Goal: Task Accomplishment & Management: Complete application form

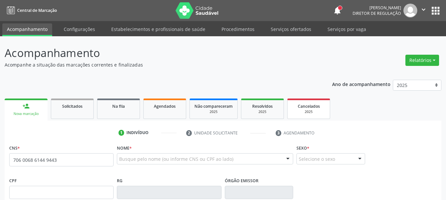
type input "706 0068 6144 9443"
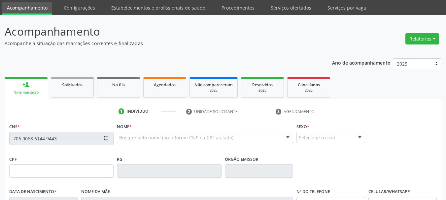
scroll to position [58, 0]
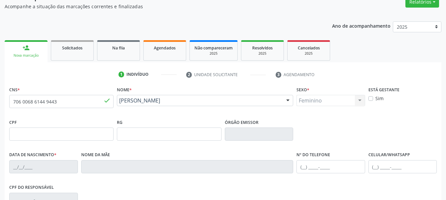
type input "[DATE]"
type input "[PERSON_NAME]"
type input "00"
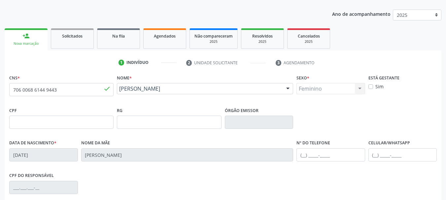
scroll to position [99, 0]
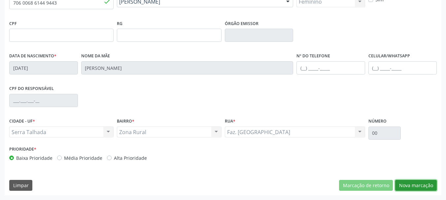
click at [424, 186] on button "Nova marcação" at bounding box center [416, 185] width 42 height 11
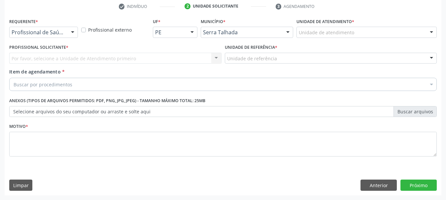
scroll to position [127, 0]
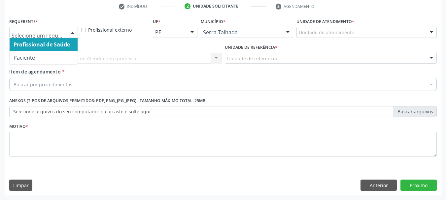
click at [69, 31] on div at bounding box center [73, 32] width 10 height 11
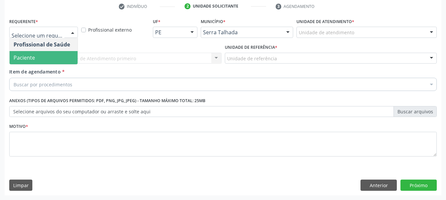
click at [59, 57] on span "Paciente" at bounding box center [44, 57] width 68 height 13
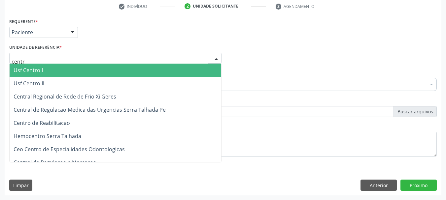
type input "centro"
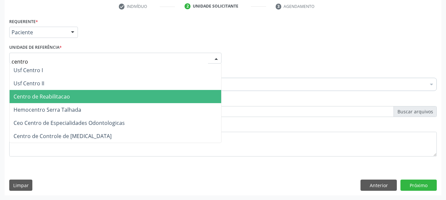
click at [59, 100] on span "Centro de Reabilitacao" at bounding box center [42, 96] width 56 height 7
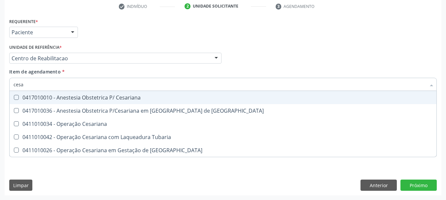
type input "cesar"
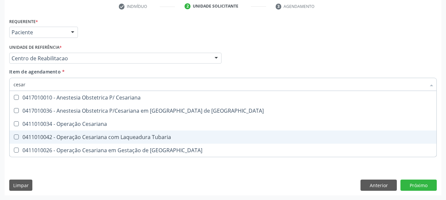
click at [119, 140] on div "0411010042 - Operação Cesariana com Laqueadura Tubaria" at bounding box center [223, 137] width 419 height 5
checkbox Tubaria "true"
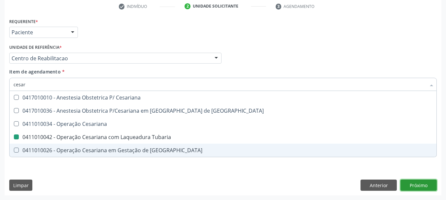
click at [409, 189] on div "Requerente * Paciente Profissional de Saúde Paciente Nenhum resultado encontrad…" at bounding box center [223, 105] width 437 height 179
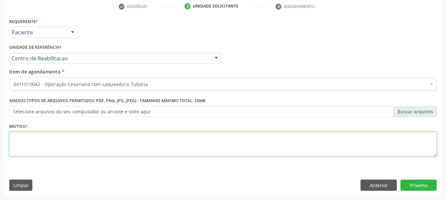
click at [91, 142] on textarea at bounding box center [222, 144] width 427 height 25
type textarea "..."
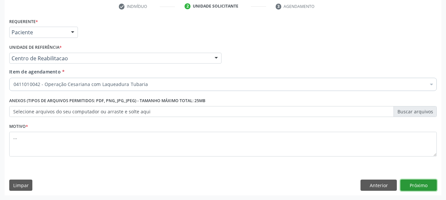
click at [423, 181] on button "Próximo" at bounding box center [418, 185] width 36 height 11
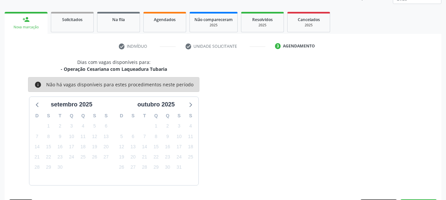
scroll to position [106, 0]
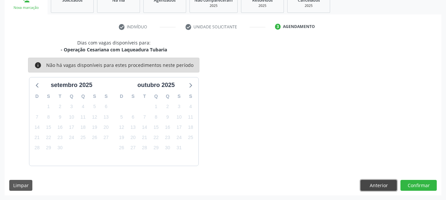
click at [370, 180] on button "Anterior" at bounding box center [378, 185] width 36 height 11
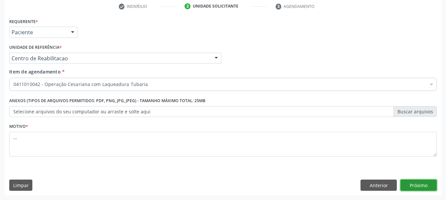
click at [416, 185] on button "Próximo" at bounding box center [418, 185] width 36 height 11
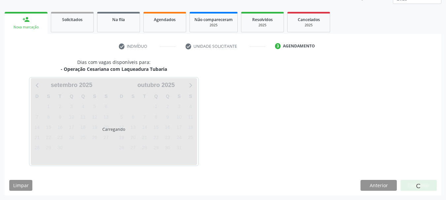
scroll to position [87, 0]
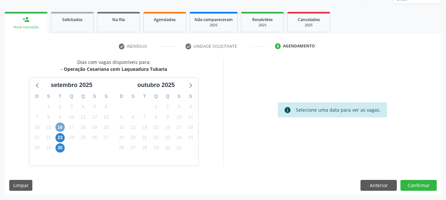
click at [63, 129] on span "16" at bounding box center [59, 127] width 9 height 9
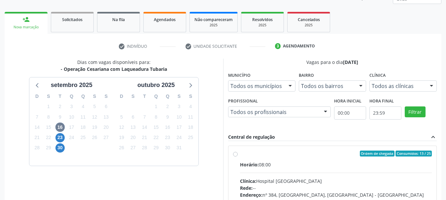
click at [238, 155] on div "Ordem de chegada Consumidos: 13 / 25 Horário: 08:00 Clínica: Hospital Sao Franc…" at bounding box center [332, 201] width 199 height 101
radio input "true"
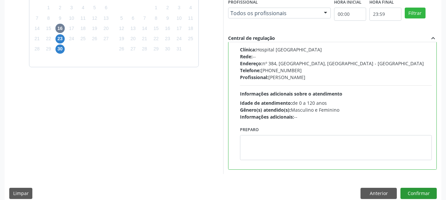
scroll to position [194, 0]
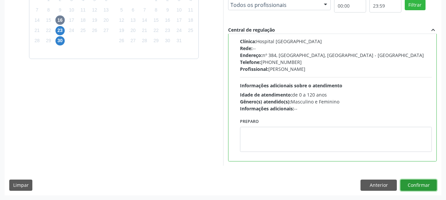
click at [420, 183] on button "Confirmar" at bounding box center [418, 185] width 36 height 11
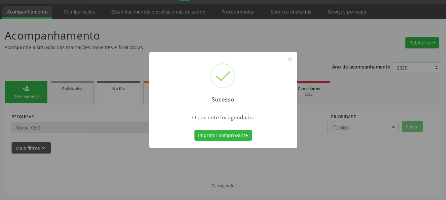
scroll to position [17, 0]
click at [217, 137] on button "Imprimir comprovante" at bounding box center [222, 135] width 57 height 11
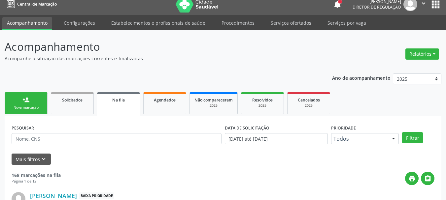
scroll to position [0, 0]
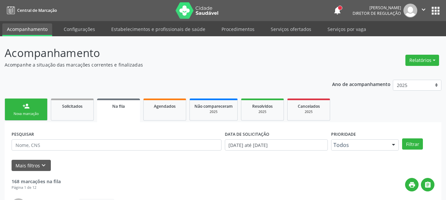
drag, startPoint x: 437, startPoint y: 8, endPoint x: 431, endPoint y: 13, distance: 8.0
click at [436, 8] on button "apps" at bounding box center [436, 11] width 12 height 12
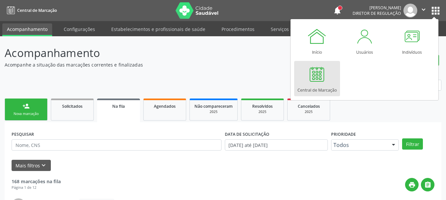
click at [329, 76] on link "Central de Marcação" at bounding box center [317, 78] width 46 height 35
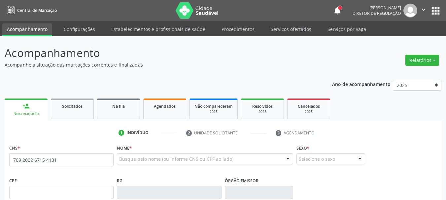
type input "709 2002 6715 4131"
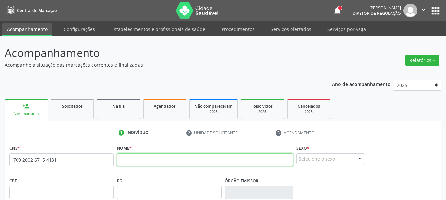
click at [178, 166] on input "text" at bounding box center [205, 159] width 176 height 13
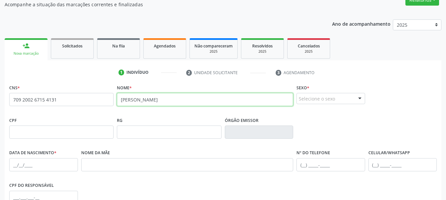
scroll to position [66, 0]
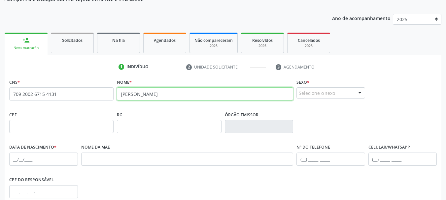
type input "luciano ferreira de barros"
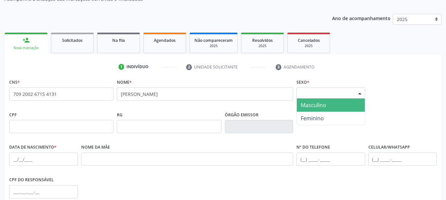
click at [343, 95] on div "Selecione o sexo" at bounding box center [330, 92] width 69 height 11
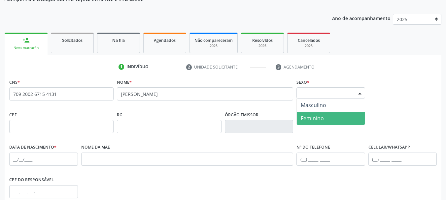
click at [332, 118] on span "Feminino" at bounding box center [331, 118] width 68 height 13
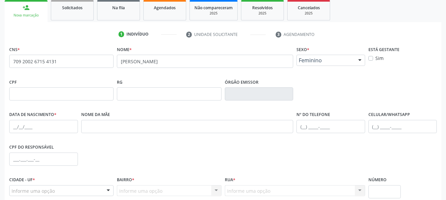
scroll to position [99, 0]
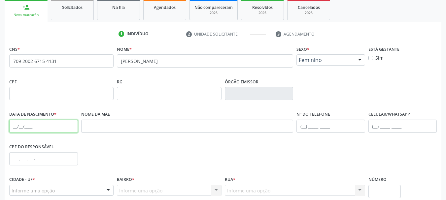
click at [17, 128] on input "text" at bounding box center [43, 126] width 69 height 13
type input "06/08/1978"
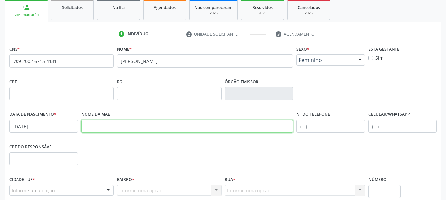
click at [115, 129] on input "text" at bounding box center [187, 126] width 212 height 13
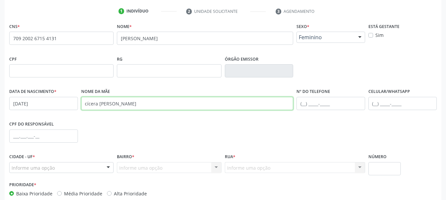
scroll to position [157, 0]
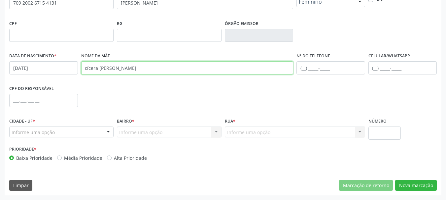
type input "cícera maria de barros ferreira"
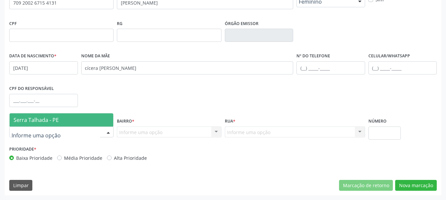
click at [49, 120] on span "Serra Talhada - PE" at bounding box center [36, 119] width 45 height 7
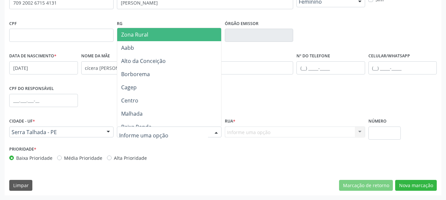
click at [172, 39] on span "Zona Rural" at bounding box center [170, 34] width 106 height 13
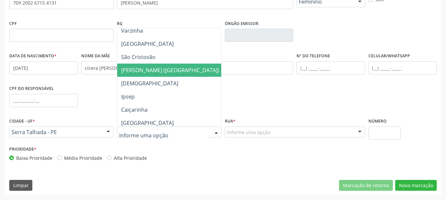
scroll to position [165, 0]
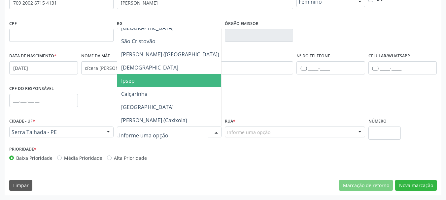
click at [169, 82] on span "Ipsep" at bounding box center [170, 80] width 106 height 13
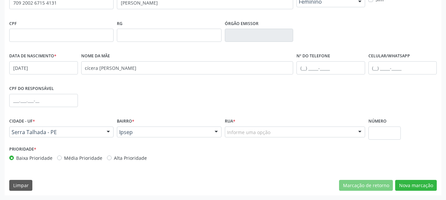
click at [260, 127] on div "Informe uma opção" at bounding box center [295, 132] width 140 height 11
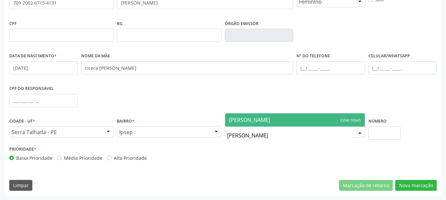
type input "elias aprigio de souza"
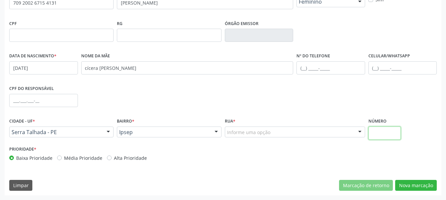
click at [390, 130] on input "text" at bounding box center [384, 133] width 33 height 13
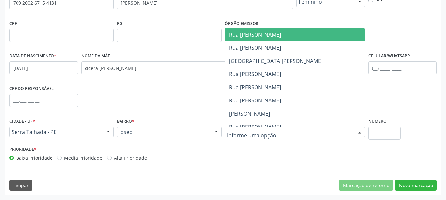
click at [309, 129] on div at bounding box center [295, 132] width 140 height 11
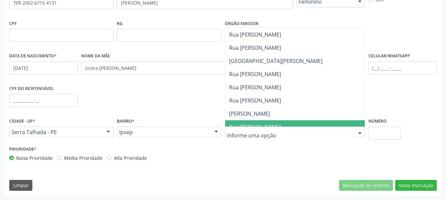
click at [256, 140] on input "text" at bounding box center [289, 135] width 124 height 13
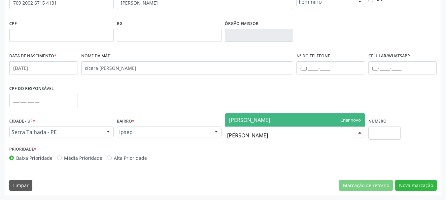
click at [358, 118] on span "elias" at bounding box center [295, 120] width 140 height 13
type input "elias"
type input "Elias Aprigio de souza"
click at [352, 120] on span "Elias Aprigio de souza" at bounding box center [295, 120] width 140 height 13
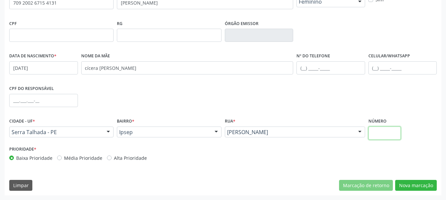
click at [384, 135] on input "text" at bounding box center [384, 133] width 33 height 13
type input "48"
click at [423, 185] on button "Nova marcação" at bounding box center [416, 185] width 42 height 11
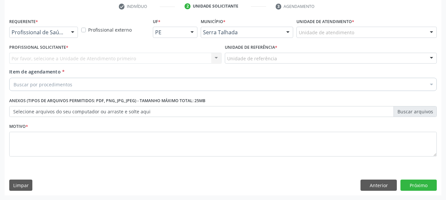
scroll to position [127, 0]
drag, startPoint x: 53, startPoint y: 31, endPoint x: 49, endPoint y: 50, distance: 19.9
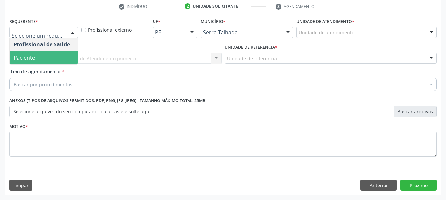
click at [42, 61] on span "Paciente" at bounding box center [44, 57] width 68 height 13
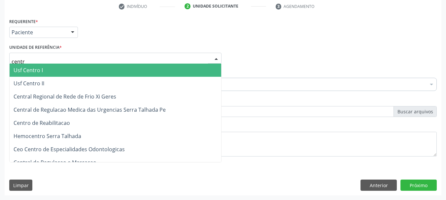
type input "centro"
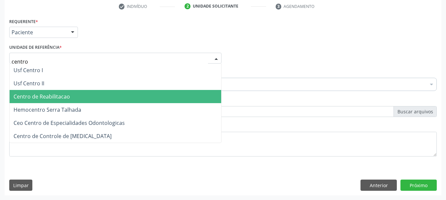
click at [58, 99] on span "Centro de Reabilitacao" at bounding box center [42, 96] width 56 height 7
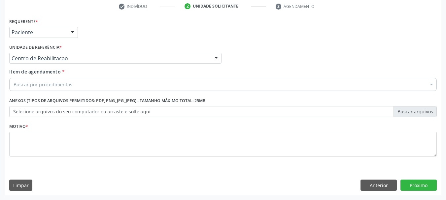
click at [55, 93] on div "Item de agendamento * Buscar por procedimentos Selecionar todos 0304070076 - .Q…" at bounding box center [223, 80] width 431 height 25
click at [58, 88] on div "Buscar por procedimentos" at bounding box center [222, 84] width 427 height 13
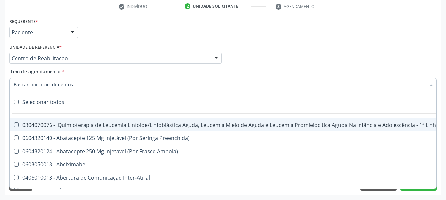
click at [59, 83] on input "Item de agendamento *" at bounding box center [220, 84] width 412 height 13
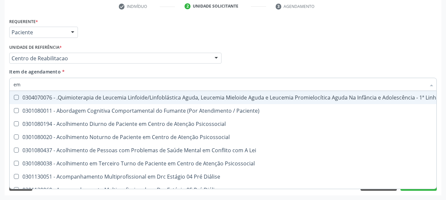
type input "e"
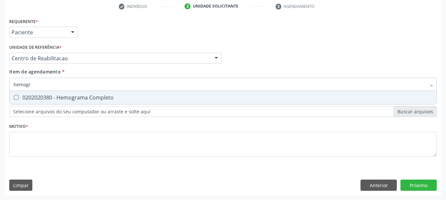
type input "hemogra"
click at [53, 104] on span "0202020380 - Hemograma Completo" at bounding box center [223, 97] width 427 height 13
checkbox Completo "true"
type input "hemog"
checkbox Completo "false"
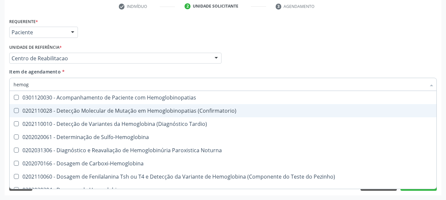
type input "hemo"
checkbox Completo "false"
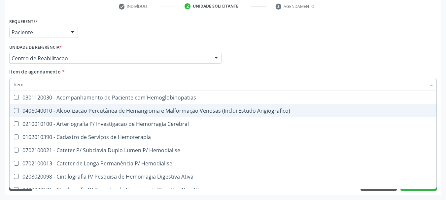
type input "he"
checkbox Completo "false"
checkbox Orgaos "true"
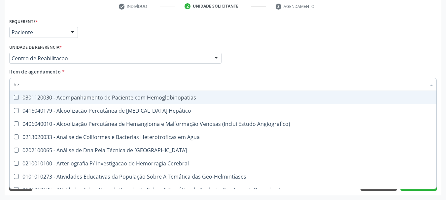
type input "h"
checkbox Completo "false"
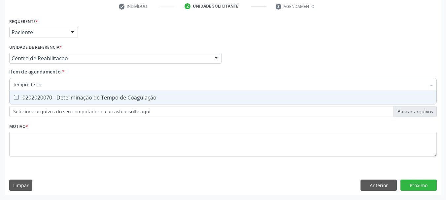
type input "tempo de coa"
click at [85, 98] on div "0202020070 - Determinação de Tempo de Coagulação" at bounding box center [223, 97] width 419 height 5
checkbox Coagulação "true"
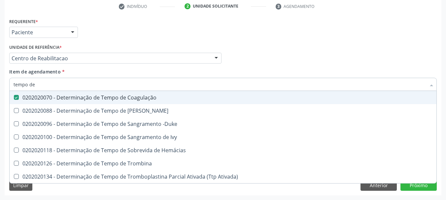
type input "tempo de s"
checkbox Coagulação "false"
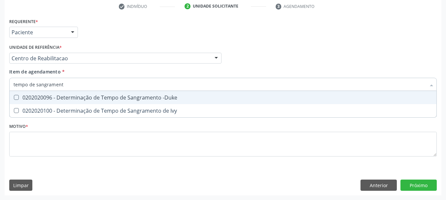
type input "tempo de sangramento"
click at [71, 99] on div "0202020096 - Determinação de Tempo de Sangramento -Duke" at bounding box center [223, 97] width 419 height 5
checkbox -Duke "true"
type input "tempo"
checkbox -Duke "false"
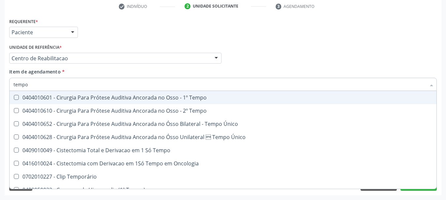
type input "temp"
checkbox Coagulação "false"
checkbox Euglobulina "true"
checkbox -Duke "false"
checkbox Ivy "true"
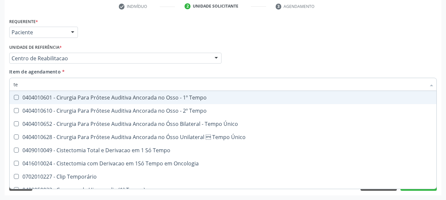
type input "t"
checkbox Euglobulina "false"
checkbox Ivy "false"
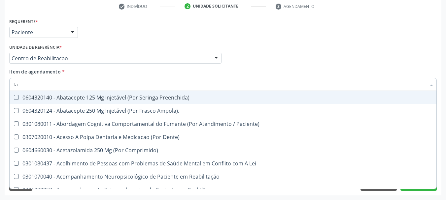
type input "tap"
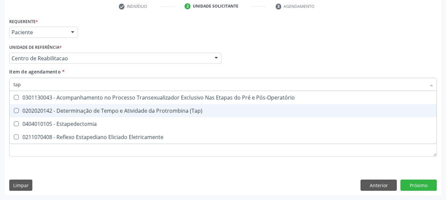
click at [89, 110] on div "0202020142 - Determinação de Tempo e Atividade da Protrombina (Tap)" at bounding box center [223, 110] width 419 height 5
checkbox \(Tap\) "true"
type input "ta"
checkbox \(Tap\) "false"
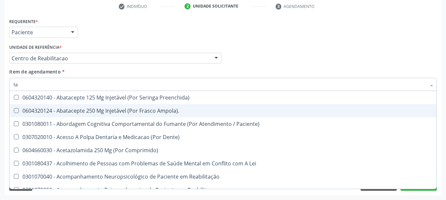
type input "t"
checkbox \(Tap\) "false"
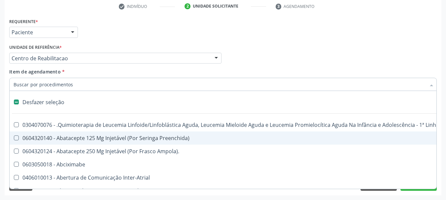
type input "g"
checkbox Trabalhadores "true"
checkbox Lei "true"
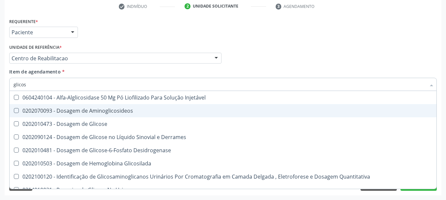
type input "glicose"
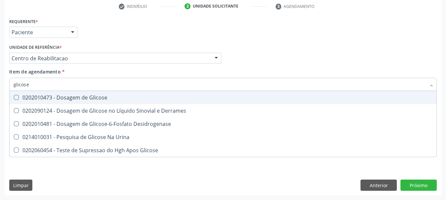
click at [97, 96] on div "0202010473 - Dosagem de Glicose" at bounding box center [223, 97] width 419 height 5
checkbox Glicose "true"
click at [276, 48] on div "Profissional Solicitante Por favor, selecione a Unidade de Atendimento primeiro…" at bounding box center [223, 56] width 431 height 26
checkbox Derrames "true"
checkbox Desidrogenase "true"
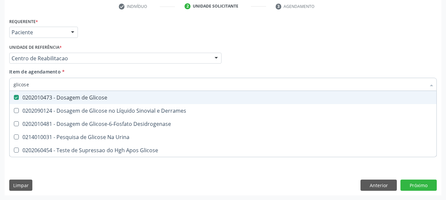
checkbox Urina "true"
checkbox Glicose "true"
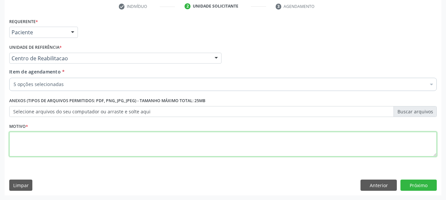
click at [56, 152] on textarea at bounding box center [222, 144] width 427 height 25
type textarea "..."
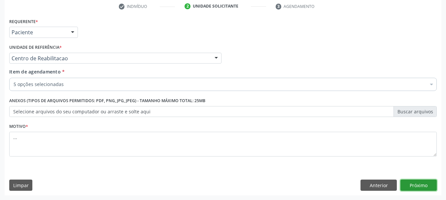
click at [429, 183] on button "Próximo" at bounding box center [418, 185] width 36 height 11
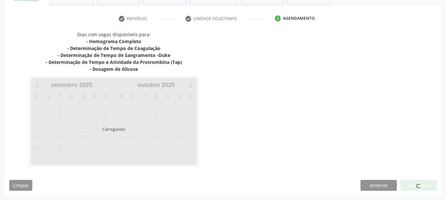
scroll to position [115, 0]
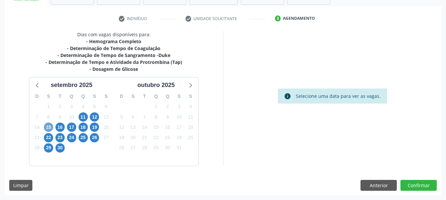
click at [46, 129] on span "15" at bounding box center [48, 127] width 9 height 9
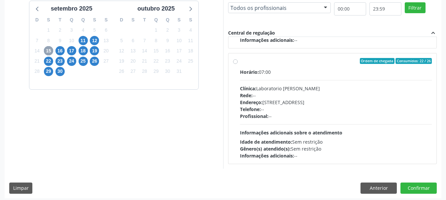
scroll to position [194, 0]
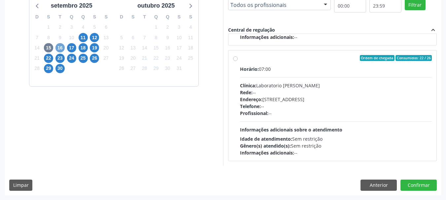
click at [59, 49] on span "16" at bounding box center [59, 47] width 9 height 9
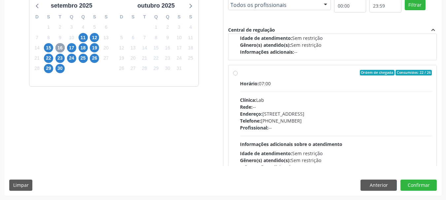
scroll to position [104, 0]
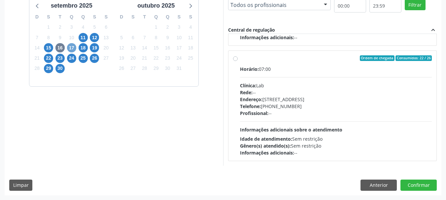
click at [68, 48] on span "17" at bounding box center [71, 47] width 9 height 9
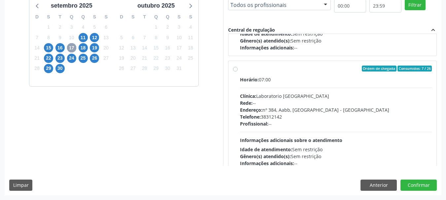
scroll to position [198, 0]
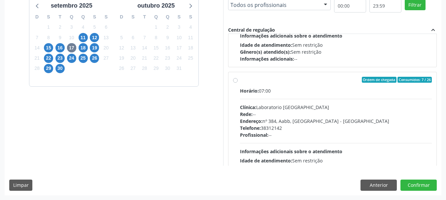
click at [234, 77] on div "Ordem de chegada Consumidos: 7 / 26 Horário: 07:00 Clínica: Laboratorio Sao Fra…" at bounding box center [332, 127] width 199 height 101
radio input "true"
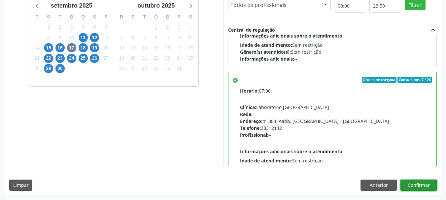
click at [419, 182] on button "Confirmar" at bounding box center [418, 185] width 36 height 11
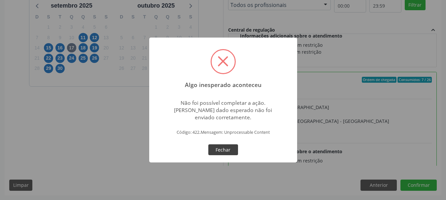
click at [228, 148] on button "Fechar" at bounding box center [223, 150] width 30 height 11
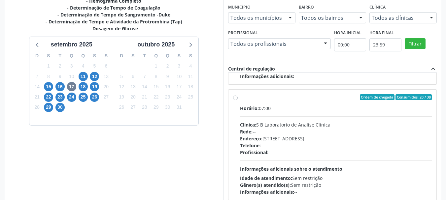
scroll to position [194, 0]
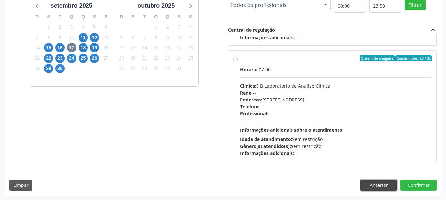
click at [384, 187] on button "Anterior" at bounding box center [378, 185] width 36 height 11
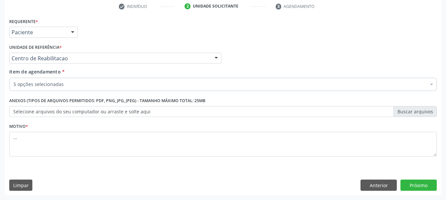
scroll to position [127, 0]
click at [55, 81] on div "5 opções selecionadas" at bounding box center [222, 84] width 427 height 13
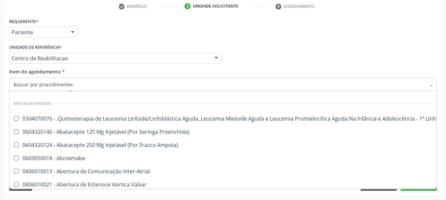
scroll to position [99, 0]
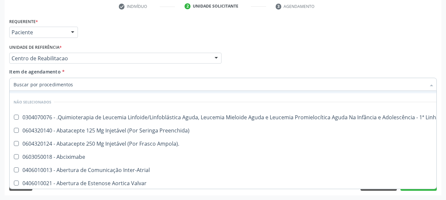
click at [318, 57] on div "Profissional Solicitante Por favor, selecione a Unidade de Atendimento primeiro…" at bounding box center [223, 56] width 431 height 26
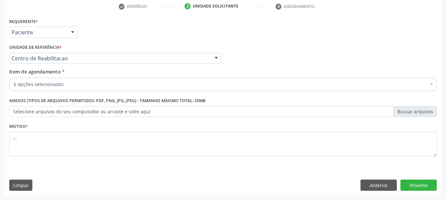
scroll to position [0, 0]
click at [415, 189] on button "Próximo" at bounding box center [418, 185] width 36 height 11
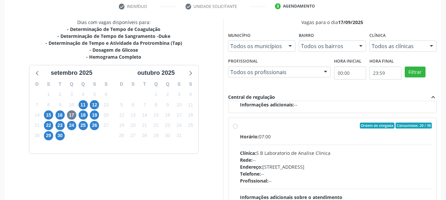
scroll to position [194, 0]
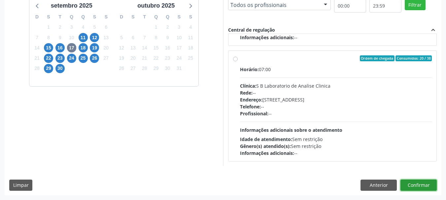
click at [430, 187] on button "Confirmar" at bounding box center [418, 185] width 36 height 11
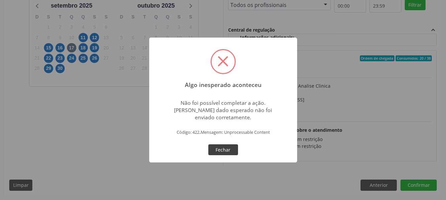
click at [220, 147] on button "Fechar" at bounding box center [223, 150] width 30 height 11
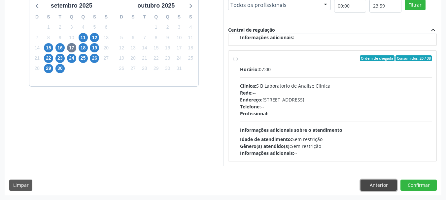
click at [368, 190] on button "Anterior" at bounding box center [378, 185] width 36 height 11
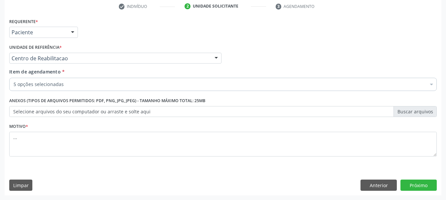
scroll to position [127, 0]
click at [384, 186] on button "Anterior" at bounding box center [378, 185] width 36 height 11
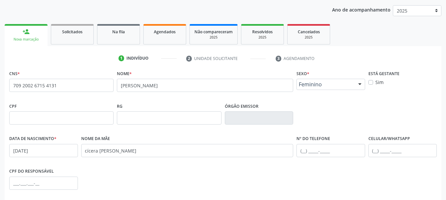
scroll to position [157, 0]
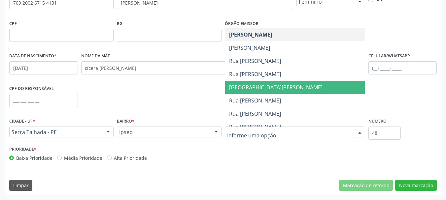
click at [262, 87] on span "Avenida Monsenhor João Kerhle" at bounding box center [275, 87] width 93 height 7
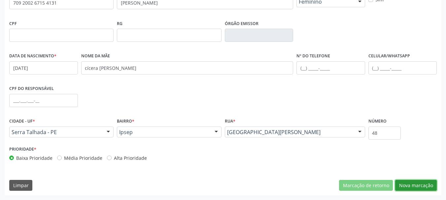
click at [430, 187] on button "Nova marcação" at bounding box center [416, 185] width 42 height 11
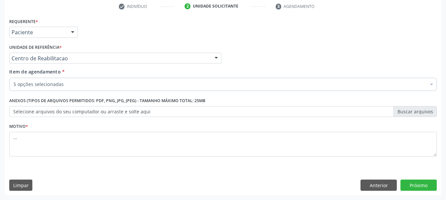
scroll to position [127, 0]
click at [410, 187] on button "Próximo" at bounding box center [418, 185] width 36 height 11
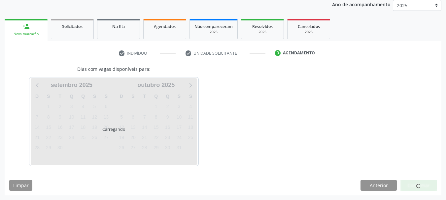
scroll to position [80, 0]
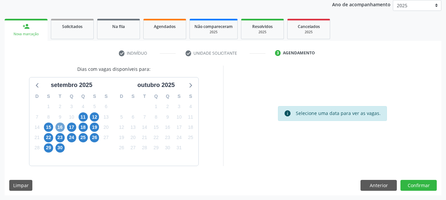
click at [63, 125] on span "16" at bounding box center [59, 127] width 9 height 9
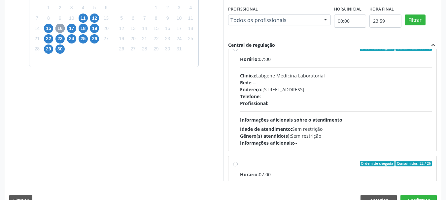
scroll to position [5, 0]
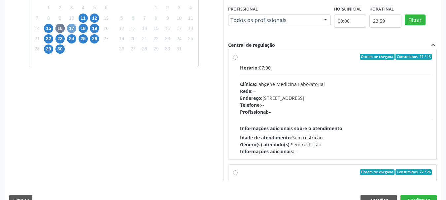
click at [74, 28] on span "17" at bounding box center [71, 28] width 9 height 9
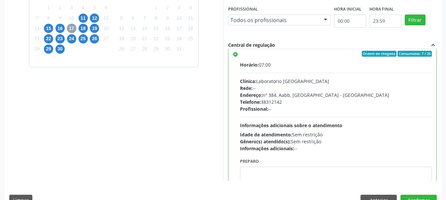
scroll to position [297, 0]
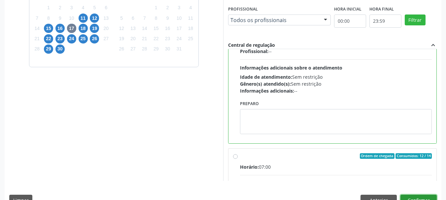
click at [422, 199] on button "Confirmar" at bounding box center [418, 200] width 36 height 11
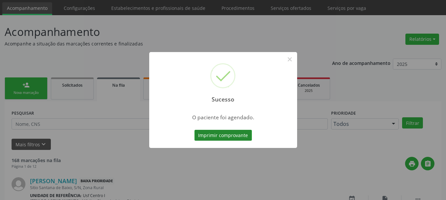
scroll to position [24, 0]
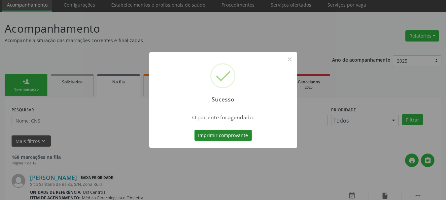
click at [242, 134] on button "Imprimir comprovante" at bounding box center [222, 135] width 57 height 11
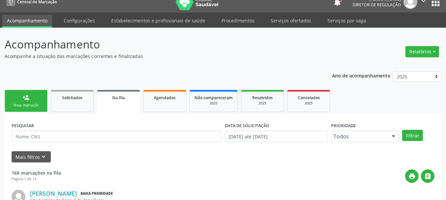
scroll to position [0, 0]
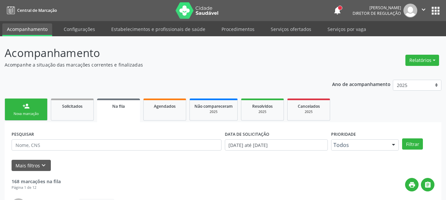
click at [431, 14] on button "apps" at bounding box center [436, 11] width 12 height 12
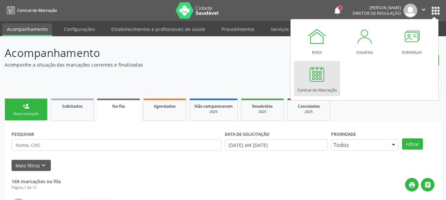
click at [309, 81] on div at bounding box center [317, 74] width 20 height 20
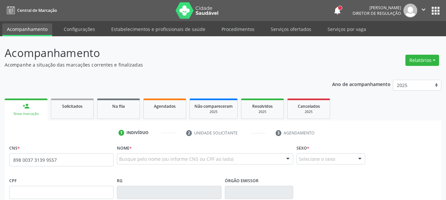
type input "898 0037 3139 9557"
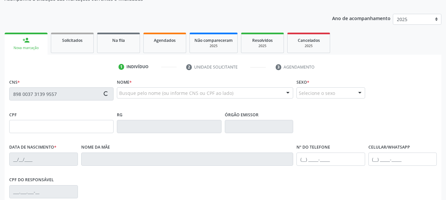
type input "071.332.254-33"
type input "02/08/1986"
type input "Maria das Graca Lima Pires"
type input "(57) 99636-1246"
type input "452"
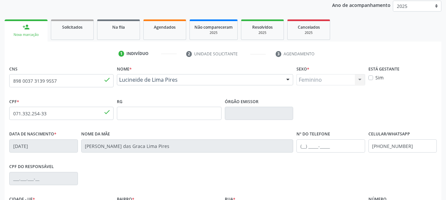
scroll to position [99, 0]
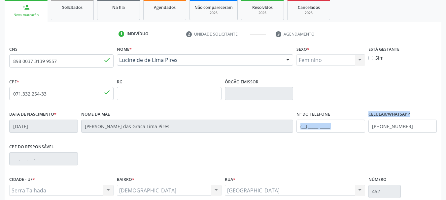
drag, startPoint x: 417, startPoint y: 134, endPoint x: 329, endPoint y: 141, distance: 88.4
click at [329, 141] on div "Data de nascimento * 02/08/1986 Nome da mãe Maria das Graca Lima Pires Nº do Te…" at bounding box center [223, 126] width 431 height 33
click at [385, 146] on div "CPF do responsável" at bounding box center [223, 158] width 431 height 33
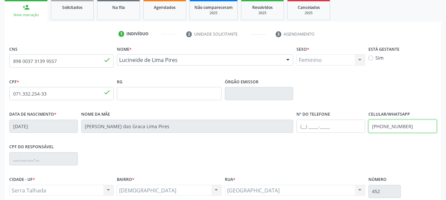
drag, startPoint x: 417, startPoint y: 122, endPoint x: 338, endPoint y: 137, distance: 80.8
click at [338, 137] on div "Data de nascimento * 02/08/1986 Nome da mãe Maria das Graca Lima Pires Nº do Te…" at bounding box center [223, 126] width 431 height 33
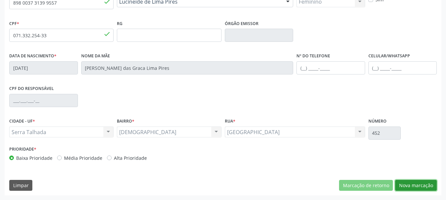
drag, startPoint x: 417, startPoint y: 184, endPoint x: 262, endPoint y: 137, distance: 162.3
click at [416, 184] on button "Nova marcação" at bounding box center [416, 185] width 42 height 11
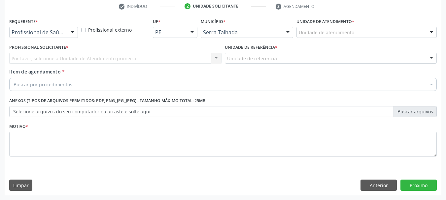
scroll to position [127, 0]
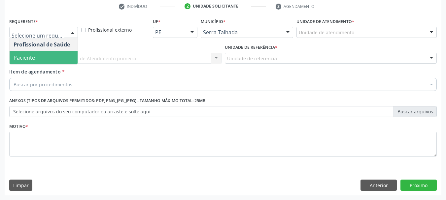
click at [51, 59] on span "Paciente" at bounding box center [44, 57] width 68 height 13
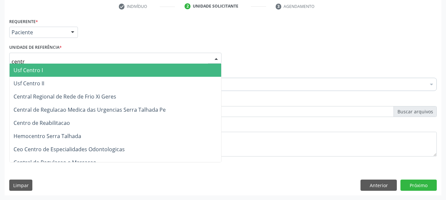
type input "centro"
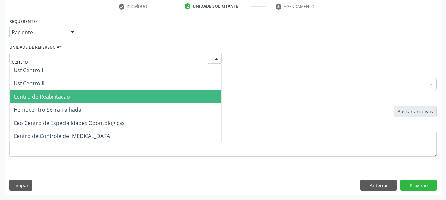
click at [55, 98] on span "Centro de Reabilitacao" at bounding box center [42, 96] width 56 height 7
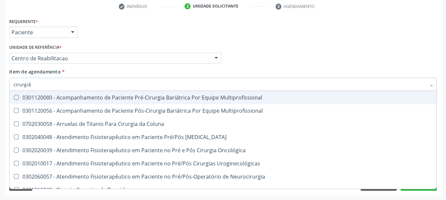
type input "cirurgião"
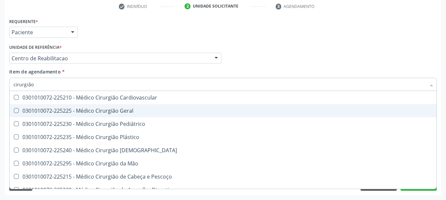
drag, startPoint x: 76, startPoint y: 113, endPoint x: 86, endPoint y: 109, distance: 10.8
click at [76, 113] on div "0301010072-225225 - Médico Cirurgião Geral" at bounding box center [223, 110] width 419 height 5
checkbox Geral "true"
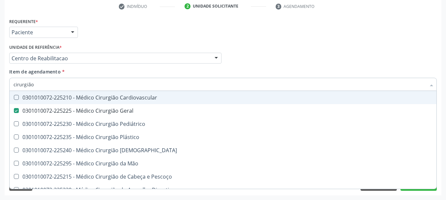
drag, startPoint x: 233, startPoint y: 49, endPoint x: 232, endPoint y: 67, distance: 18.2
click at [233, 49] on div "Profissional Solicitante Por favor, selecione a Unidade de Atendimento primeiro…" at bounding box center [223, 56] width 431 height 26
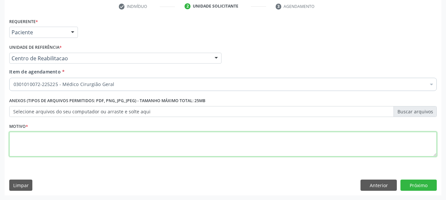
click at [118, 136] on textarea at bounding box center [222, 144] width 427 height 25
type textarea "..."
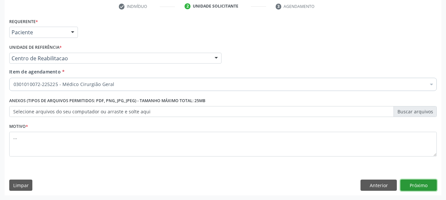
click at [414, 182] on button "Próximo" at bounding box center [418, 185] width 36 height 11
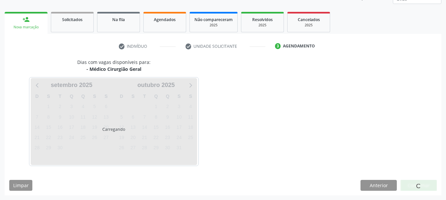
scroll to position [87, 0]
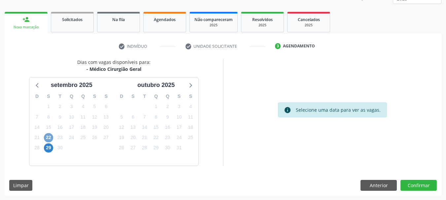
click at [49, 135] on span "22" at bounding box center [48, 137] width 9 height 9
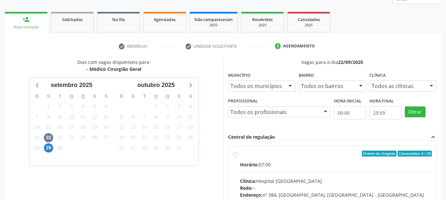
click at [240, 154] on label "Ordem de chegada Consumidos: 6 / 20 Horário: 07:00 Clínica: Hospital Sao Franci…" at bounding box center [336, 201] width 192 height 101
click at [236, 154] on input "Ordem de chegada Consumidos: 6 / 20 Horário: 07:00 Clínica: Hospital Sao Franci…" at bounding box center [235, 154] width 5 height 6
radio input "true"
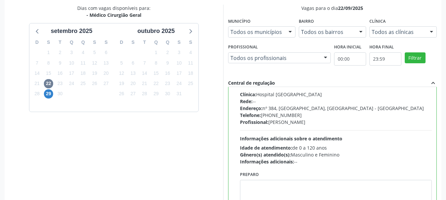
scroll to position [194, 0]
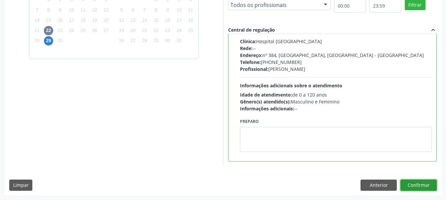
drag, startPoint x: 418, startPoint y: 183, endPoint x: 326, endPoint y: 151, distance: 97.6
click at [416, 184] on button "Confirmar" at bounding box center [418, 185] width 36 height 11
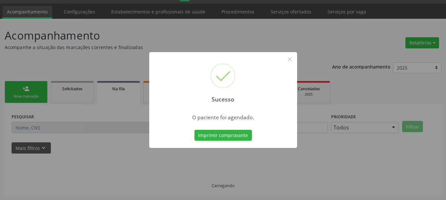
scroll to position [17, 0]
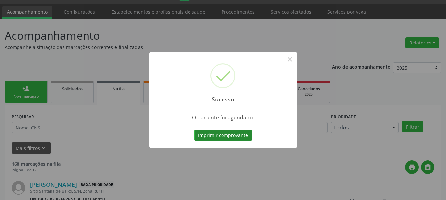
click at [219, 134] on button "Imprimir comprovante" at bounding box center [222, 135] width 57 height 11
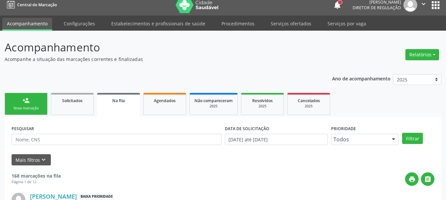
scroll to position [0, 0]
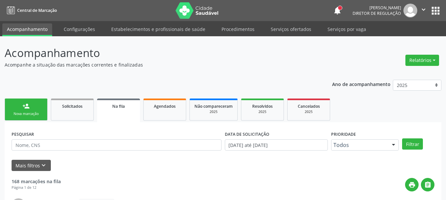
click at [434, 11] on button "apps" at bounding box center [436, 11] width 12 height 12
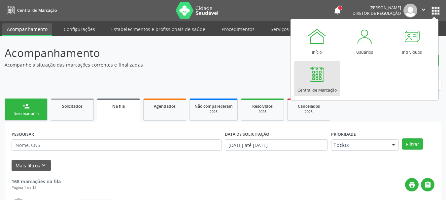
click at [320, 78] on div at bounding box center [317, 74] width 20 height 20
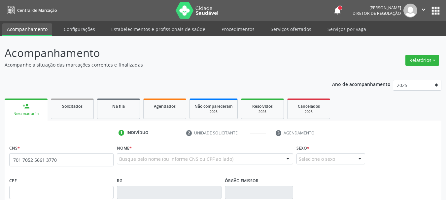
type input "701 7052 5661 3770"
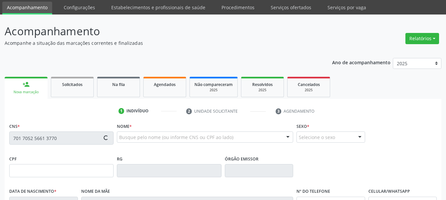
type input "562.585.424-68"
type input "08/04/1940"
type input "Iraci Martins Miranda"
type input "(99) 99970-2851"
type input "384"
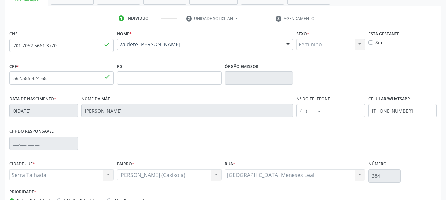
scroll to position [157, 0]
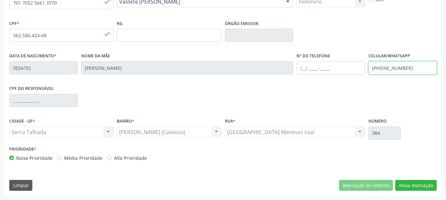
drag, startPoint x: 410, startPoint y: 69, endPoint x: 324, endPoint y: 60, distance: 86.6
click at [324, 60] on div "Data de nascimento * 08/04/1940 Nome da mãe Iraci Martins Miranda Nº do Telefon…" at bounding box center [223, 67] width 431 height 33
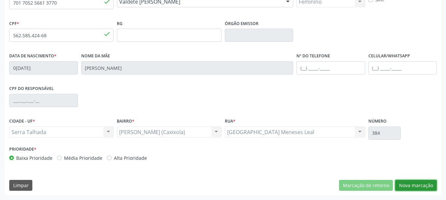
drag, startPoint x: 411, startPoint y: 187, endPoint x: 401, endPoint y: 184, distance: 10.7
click at [411, 187] on button "Nova marcação" at bounding box center [416, 185] width 42 height 11
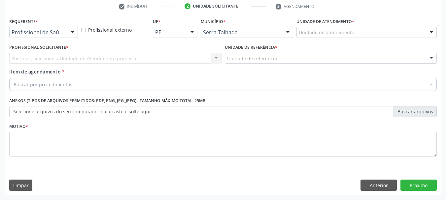
scroll to position [127, 0]
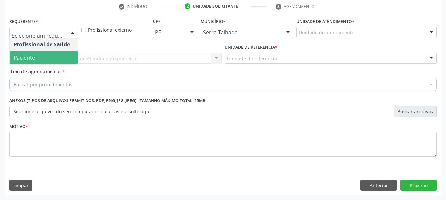
click at [39, 60] on span "Paciente" at bounding box center [44, 57] width 68 height 13
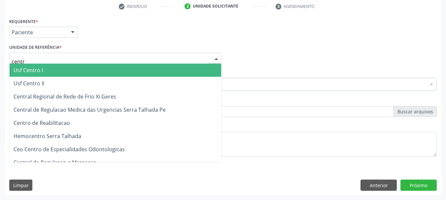
type input "centro"
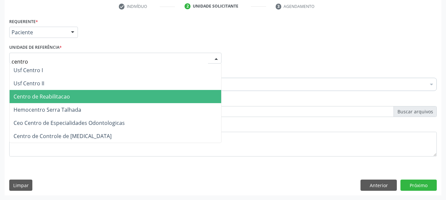
click at [57, 94] on span "Centro de Reabilitacao" at bounding box center [42, 96] width 56 height 7
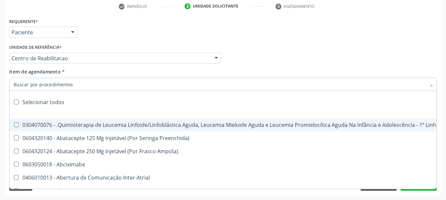
type input "g"
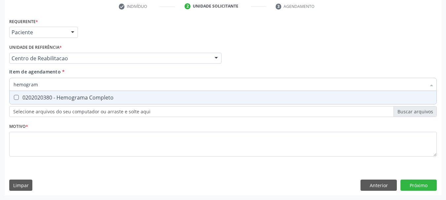
type input "hemograma"
click at [57, 102] on span "0202020380 - Hemograma Completo" at bounding box center [223, 97] width 427 height 13
checkbox Completo "true"
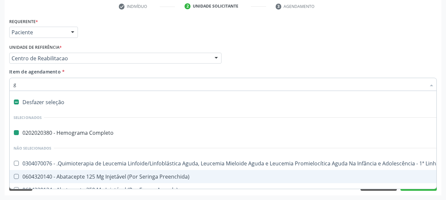
type input "gl"
checkbox Completo "false"
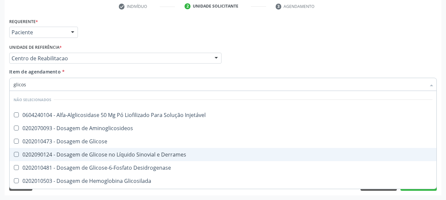
type input "glicose"
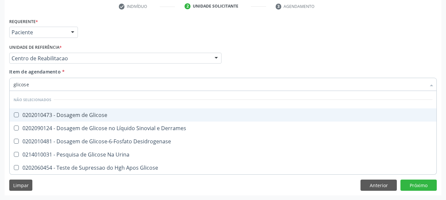
click at [92, 110] on span "0202010473 - Dosagem de Glicose" at bounding box center [223, 115] width 427 height 13
checkbox Glicose "true"
type input "glicos"
checkbox Glicose "false"
checkbox Desidrogenase "true"
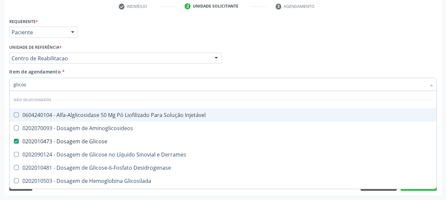
type input "glico"
checkbox Glicose "false"
checkbox Glicosilada "true"
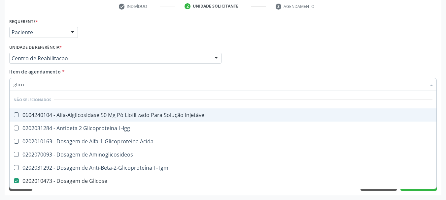
type input "glic"
checkbox Glicose "false"
checkbox Glicose "true"
type input "gli"
checkbox Glicose "false"
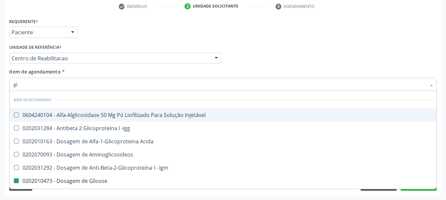
type input "g"
checkbox Injetável "true"
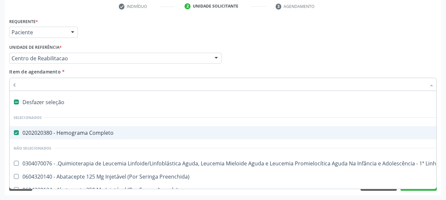
type input "co"
checkbox Quantitativa\) "true"
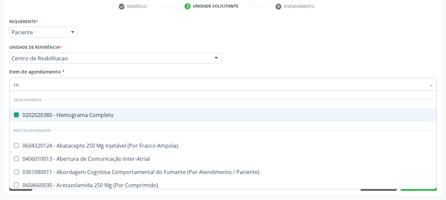
type input "col"
checkbox Completo "false"
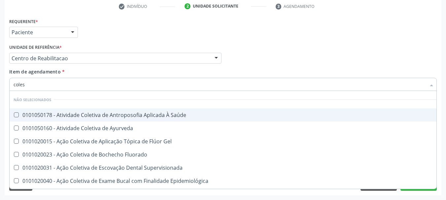
type input "colest"
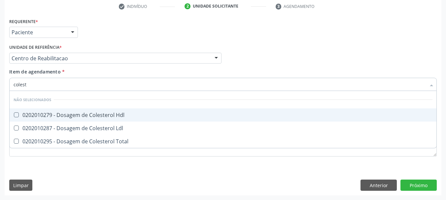
click at [90, 113] on div "0202010279 - Dosagem de Colesterol Hdl" at bounding box center [223, 115] width 419 height 5
checkbox Hdl "true"
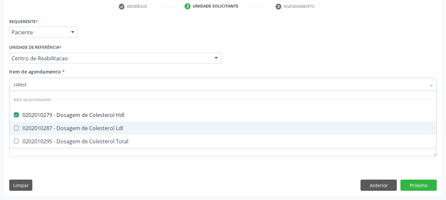
drag, startPoint x: 89, startPoint y: 129, endPoint x: 86, endPoint y: 136, distance: 7.9
click at [89, 129] on div "0202010287 - Dosagem de Colesterol Ldl" at bounding box center [223, 128] width 419 height 5
checkbox Ldl "true"
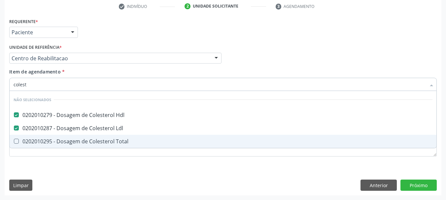
click at [85, 142] on div "0202010295 - Dosagem de Colesterol Total" at bounding box center [223, 141] width 419 height 5
checkbox Total "true"
type input "cole"
checkbox Hdl "false"
checkbox Total "false"
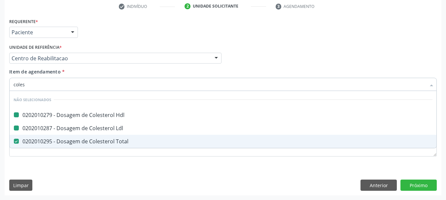
checkbox Ldl "false"
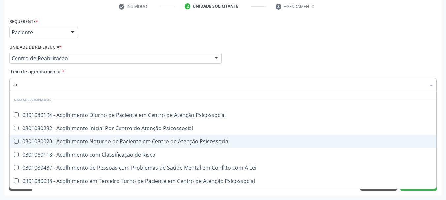
type input "c"
checkbox Psicossocial "true"
checkbox Hdl "false"
checkbox Ldl "false"
checkbox Total "false"
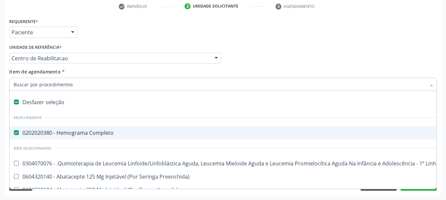
type input "g"
checkbox Linha "true"
checkbox Infusão "true"
checkbox Urostomizados "true"
checkbox Capsula\) "true"
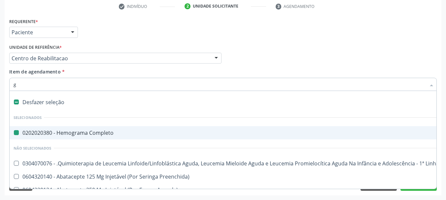
type input "gl"
checkbox Completo "false"
checkbox Cornea "true"
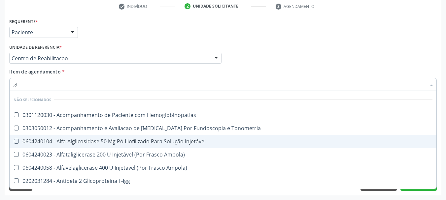
type input "gli"
checkbox \(Confirmatorio\) "true"
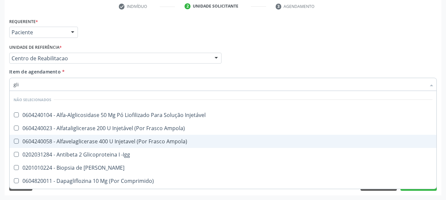
type input "glic"
checkbox Aminoglicosideos "true"
checkbox Glicose "false"
type input "glico"
checkbox Comprimido\) "true"
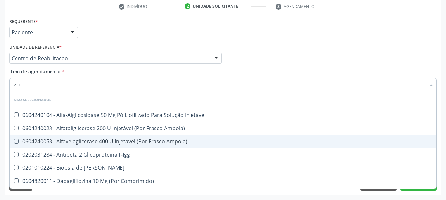
checkbox Aminoglicosideos "false"
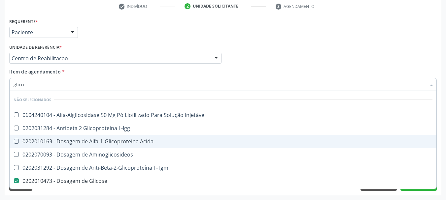
type input "glicos"
checkbox Acida "true"
checkbox Glicose "false"
type input "glicosi"
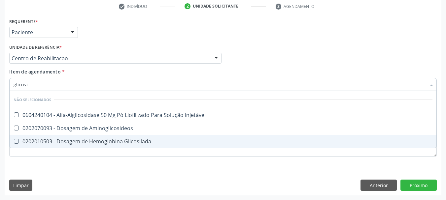
click at [103, 144] on div "0202010503 - Dosagem de Hemoglobina Glicosilada" at bounding box center [223, 141] width 419 height 5
checkbox Glicosilada "true"
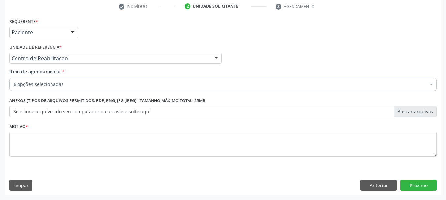
checkbox Completo "true"
checkbox Glicose "true"
click at [41, 88] on div "6 opções selecionadas" at bounding box center [222, 84] width 427 height 13
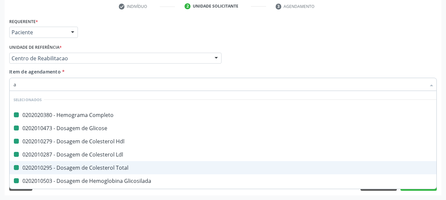
type input "ac"
checkbox Completo "false"
checkbox Hdl "false"
checkbox Glicose "false"
checkbox Ldl "false"
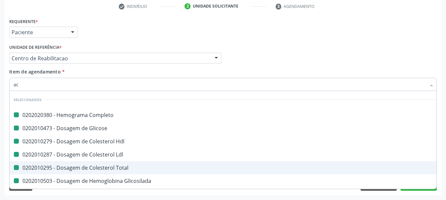
checkbox Total "false"
checkbox Glicosilada "false"
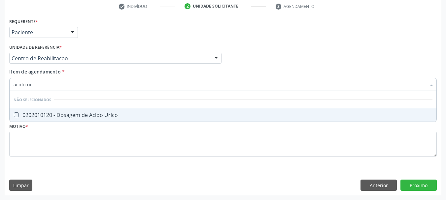
type input "acido uri"
click at [41, 113] on div "0202010120 - Dosagem de Acido Urico" at bounding box center [223, 115] width 419 height 5
checkbox Urico "true"
type input "acido"
checkbox Urico "false"
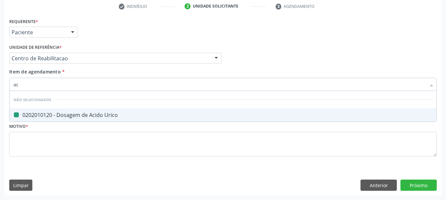
type input "a"
checkbox Urico "true"
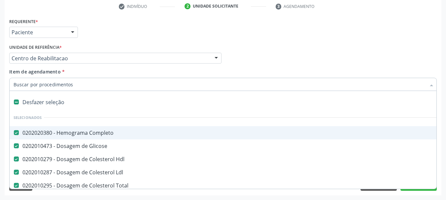
type input "u"
checkbox Completo "false"
checkbox Glicose "false"
checkbox Hdl "false"
checkbox Ldl "false"
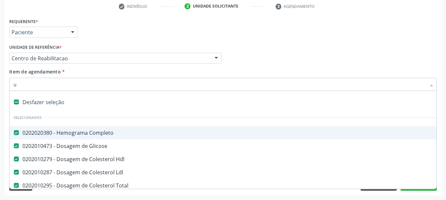
checkbox Total "false"
checkbox Glicosilada "false"
checkbox Indireta "true"
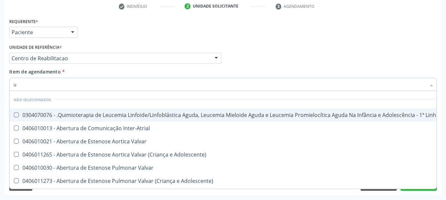
type input "ur"
checkbox B "true"
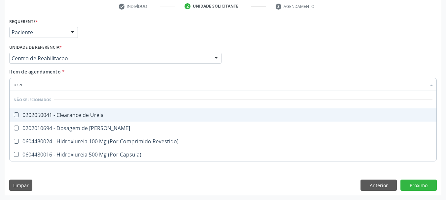
type input "ureia"
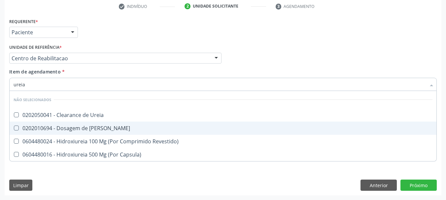
click at [40, 126] on div "0202010694 - Dosagem de Ureia" at bounding box center [223, 128] width 419 height 5
checkbox Ureia "true"
type input "ure"
checkbox Ureia "false"
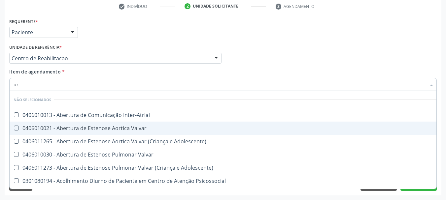
type input "u"
checkbox Urico "false"
checkbox Ureia "false"
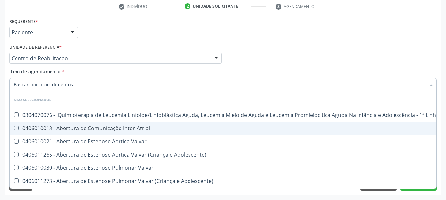
checkbox Manutenção "true"
checkbox Inter-Atrial "true"
checkbox Valvar "true"
checkbox Adolescente\) "true"
checkbox Valvar "true"
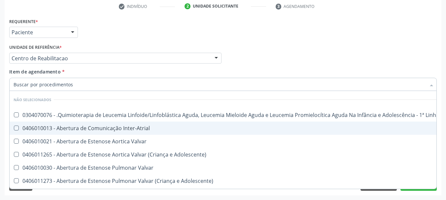
checkbox Adolescente\) "true"
checkbox Urico "false"
checkbox Ureia "false"
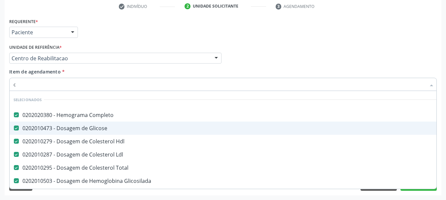
type input "cr"
checkbox Completo "false"
checkbox Glicose "false"
checkbox Hdl "false"
checkbox Ldl "false"
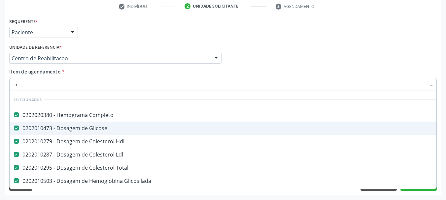
checkbox Total "false"
checkbox Glicosilada "false"
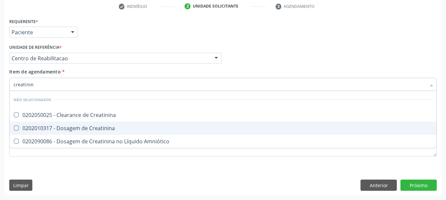
type input "creatinina"
click at [49, 130] on div "0202010317 - Dosagem de Creatinina" at bounding box center [223, 128] width 419 height 5
checkbox Creatinina "true"
click at [244, 52] on div "Profissional Solicitante Por favor, selecione a Unidade de Atendimento primeiro…" at bounding box center [223, 56] width 431 height 26
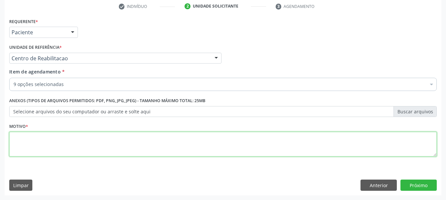
drag, startPoint x: 73, startPoint y: 140, endPoint x: 71, endPoint y: 144, distance: 4.5
click at [71, 144] on textarea at bounding box center [222, 144] width 427 height 25
type textarea "..."
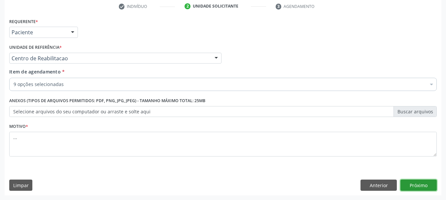
drag, startPoint x: 411, startPoint y: 190, endPoint x: 405, endPoint y: 191, distance: 6.5
click at [410, 191] on div "Requerente * Paciente Profissional de Saúde Paciente Nenhum resultado encontrad…" at bounding box center [223, 105] width 437 height 179
click at [415, 185] on button "Próximo" at bounding box center [418, 185] width 36 height 11
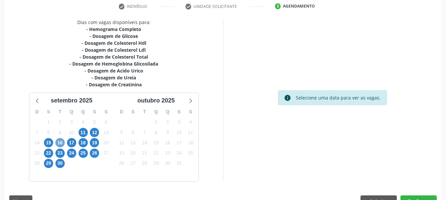
click at [61, 142] on span "16" at bounding box center [59, 142] width 9 height 9
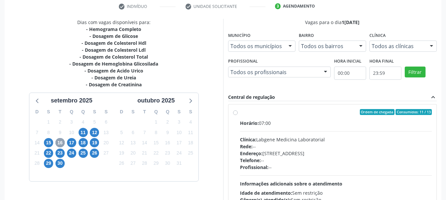
scroll to position [0, 0]
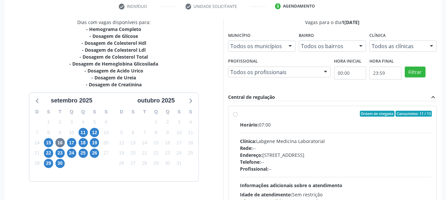
click at [232, 116] on div "Ordem de chegada Consumidos: 11 / 13 Horário: 07:00 Clínica: Labgene Medicina L…" at bounding box center [332, 161] width 208 height 111
radio input "true"
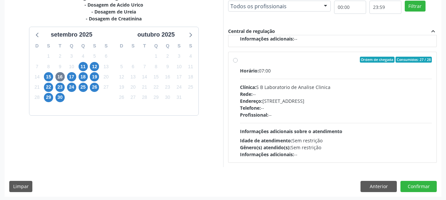
scroll to position [194, 0]
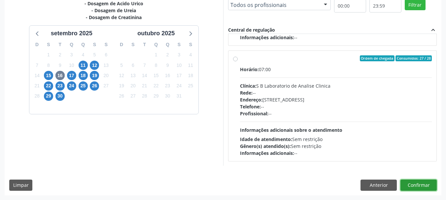
click at [425, 187] on button "Confirmar" at bounding box center [418, 185] width 36 height 11
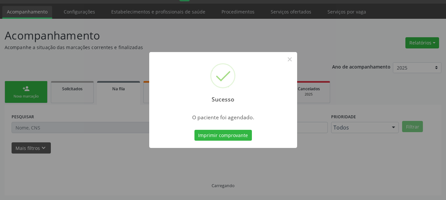
scroll to position [17, 0]
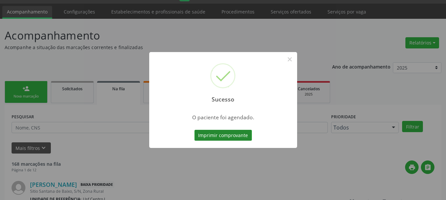
click at [235, 134] on button "Imprimir comprovante" at bounding box center [222, 135] width 57 height 11
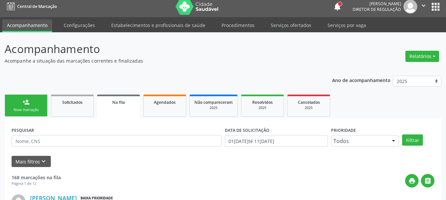
scroll to position [0, 0]
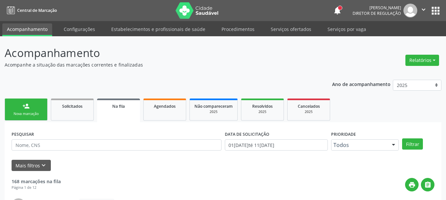
click at [433, 10] on button "apps" at bounding box center [436, 11] width 12 height 12
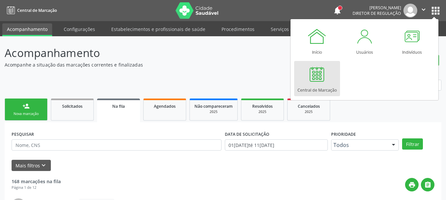
click at [313, 87] on div "Central de Marcação" at bounding box center [316, 88] width 39 height 9
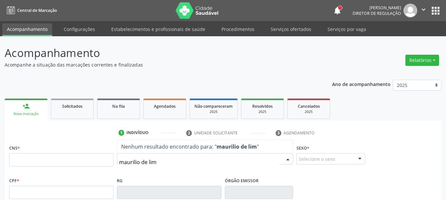
type input "[PERSON_NAME]"
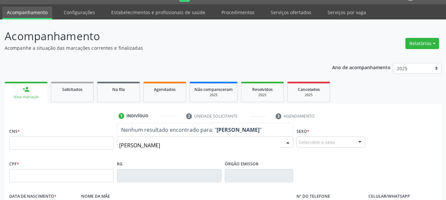
scroll to position [33, 0]
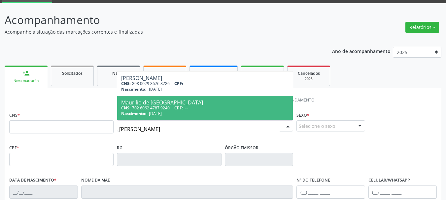
click at [179, 102] on div "Maurilio de [GEOGRAPHIC_DATA]" at bounding box center [205, 102] width 168 height 5
type input "702 6062 4787 9240"
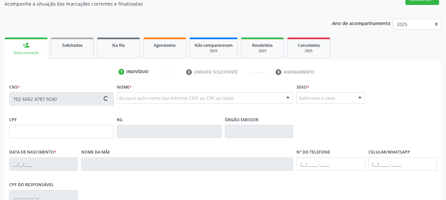
type input "[DATE]"
type input "[PERSON_NAME]"
type input "S/N"
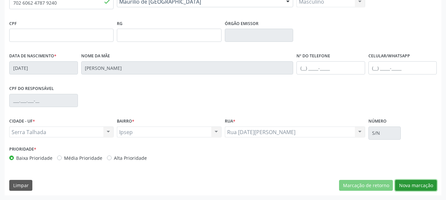
click at [420, 183] on button "Nova marcação" at bounding box center [416, 185] width 42 height 11
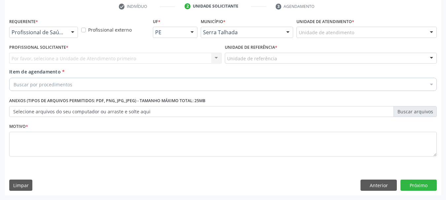
scroll to position [127, 0]
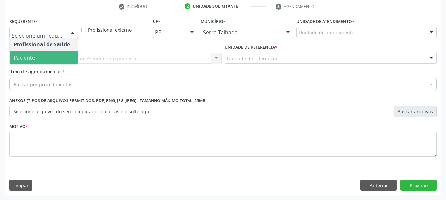
click at [34, 60] on span "Paciente" at bounding box center [24, 57] width 21 height 7
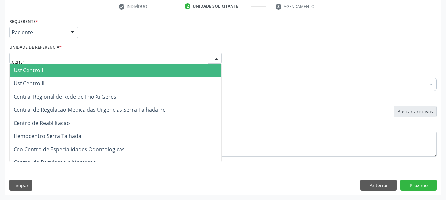
type input "centro"
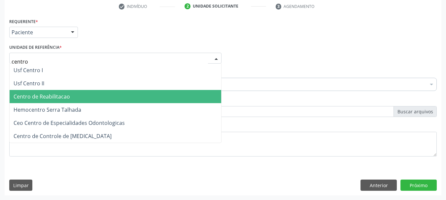
click at [68, 101] on span "Centro de Reabilitacao" at bounding box center [116, 96] width 212 height 13
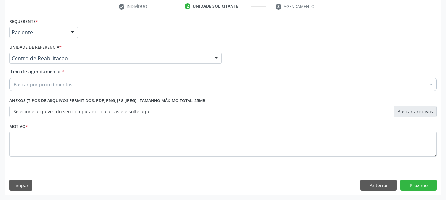
click at [135, 83] on div "Buscar por procedimentos" at bounding box center [222, 84] width 427 height 13
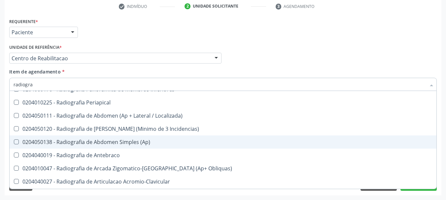
scroll to position [99, 0]
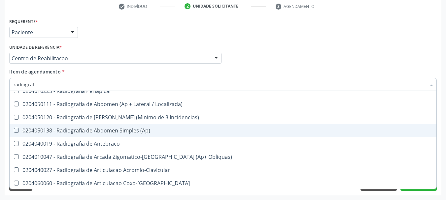
type input "radiografia"
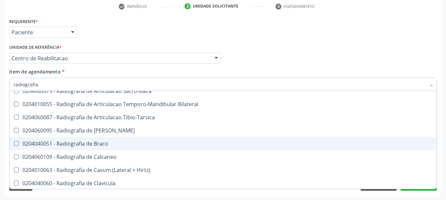
scroll to position [264, 0]
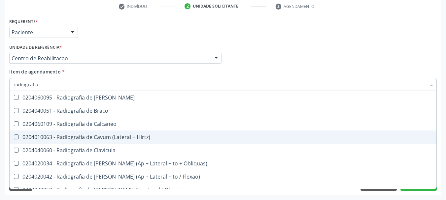
click at [110, 125] on div "0204060109 - Radiografia de Calcaneo" at bounding box center [223, 123] width 419 height 5
checkbox Calcaneo "true"
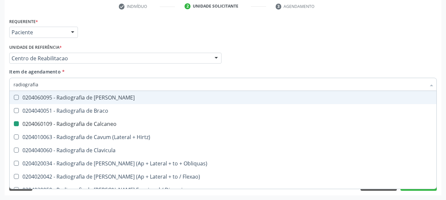
click at [283, 49] on div "Profissional Solicitante Por favor, selecione a Unidade de Atendimento primeiro…" at bounding box center [223, 56] width 431 height 26
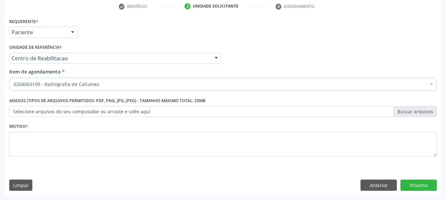
scroll to position [0, 0]
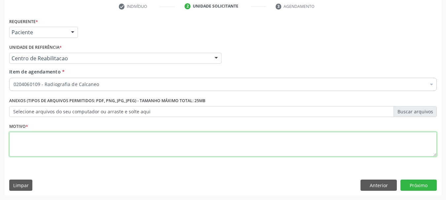
click at [119, 151] on textarea at bounding box center [222, 144] width 427 height 25
type textarea "..."
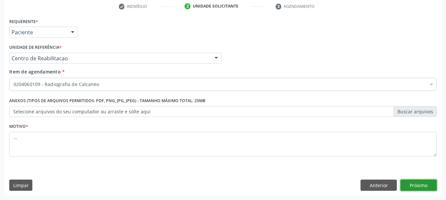
click at [430, 184] on button "Próximo" at bounding box center [418, 185] width 36 height 11
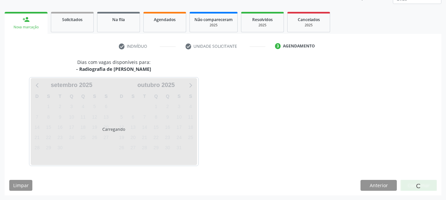
scroll to position [87, 0]
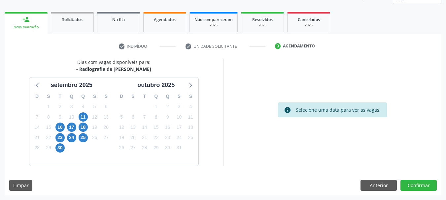
click at [55, 126] on div "16" at bounding box center [60, 127] width 12 height 10
click at [59, 123] on span "16" at bounding box center [59, 127] width 9 height 9
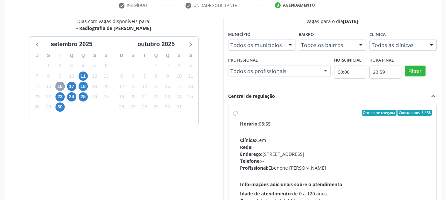
scroll to position [153, 0]
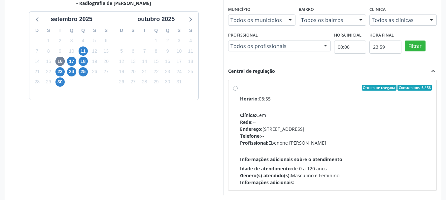
click at [232, 92] on div "Ordem de chegada Consumidos: 6 / 38 Horário: 08:55 Clínica: Cem Rede: -- Endere…" at bounding box center [332, 135] width 208 height 111
radio input "true"
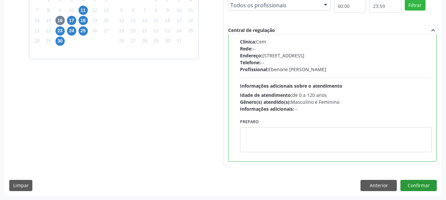
scroll to position [194, 0]
click at [420, 188] on button "Confirmar" at bounding box center [418, 185] width 36 height 11
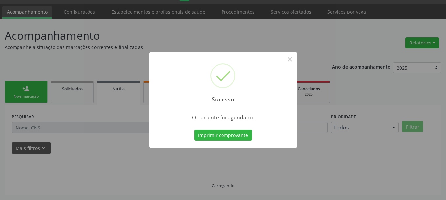
scroll to position [17, 0]
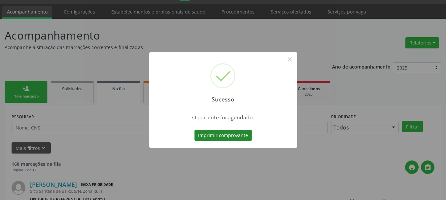
click at [219, 136] on button "Imprimir comprovante" at bounding box center [222, 135] width 57 height 11
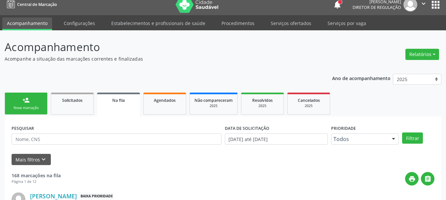
scroll to position [0, 0]
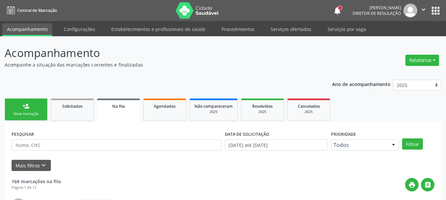
click at [432, 12] on button "apps" at bounding box center [436, 11] width 12 height 12
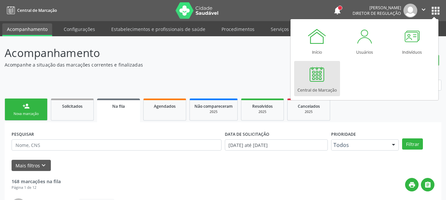
click at [326, 85] on div "Central de Marcação" at bounding box center [316, 88] width 39 height 9
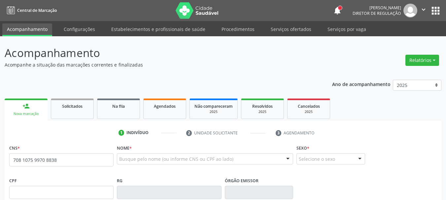
type input "708 1075 9970 8838"
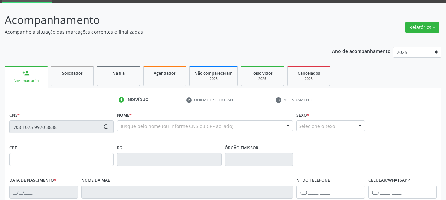
type input "[DATE]"
type input "[PERSON_NAME]"
type input "[PHONE_NUMBER]"
type input "1220"
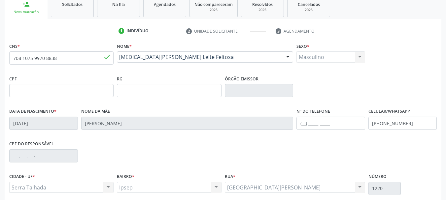
scroll to position [132, 0]
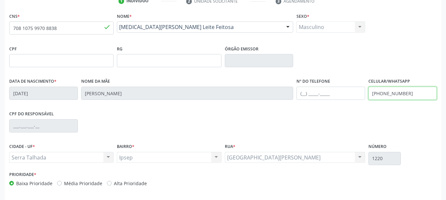
drag, startPoint x: 423, startPoint y: 92, endPoint x: 306, endPoint y: 110, distance: 119.0
click at [306, 110] on div "CNS * 708 1075 9970 8838 done Nome * [MEDICAL_DATA][PERSON_NAME] Leite Feitosa …" at bounding box center [222, 101] width 427 height 180
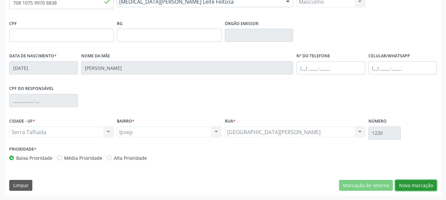
click at [409, 185] on button "Nova marcação" at bounding box center [416, 185] width 42 height 11
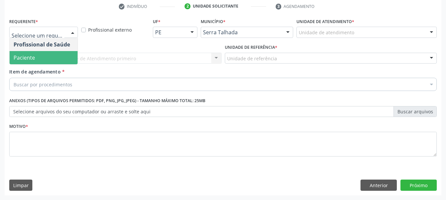
click at [41, 53] on span "Paciente" at bounding box center [44, 57] width 68 height 13
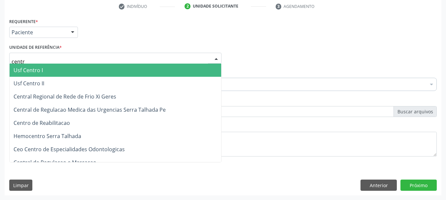
type input "centro"
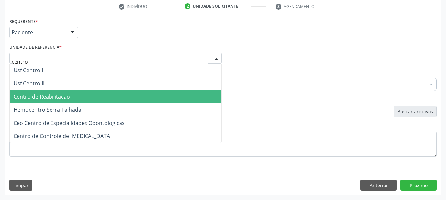
click at [65, 98] on span "Centro de Reabilitacao" at bounding box center [42, 96] width 56 height 7
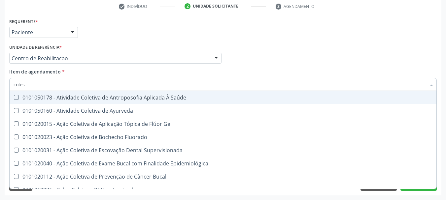
type input "colest"
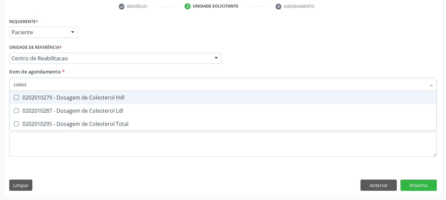
click at [53, 101] on span "0202010279 - Dosagem de Colesterol Hdl" at bounding box center [223, 97] width 427 height 13
checkbox Hdl "true"
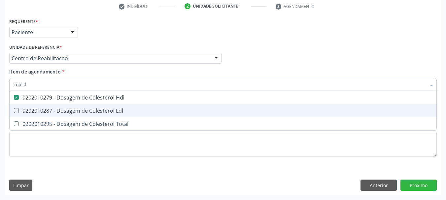
click at [45, 111] on div "0202010287 - Dosagem de Colesterol Ldl" at bounding box center [223, 110] width 419 height 5
checkbox Ldl "true"
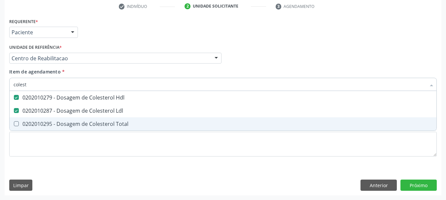
click at [42, 121] on div "0202010295 - Dosagem de Colesterol Total" at bounding box center [223, 123] width 419 height 5
checkbox Total "true"
type input "cole"
checkbox Hdl "false"
checkbox Ldl "false"
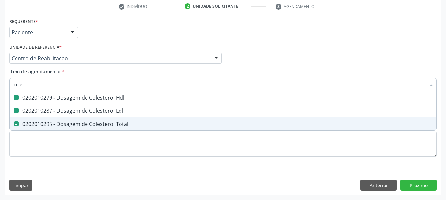
checkbox Total "false"
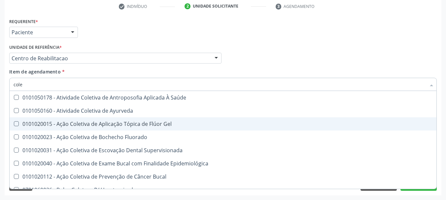
type input "col"
checkbox Hdl "false"
checkbox Ldl "false"
checkbox Total "false"
type input "c"
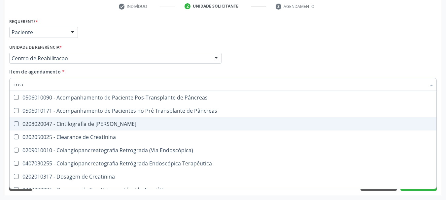
type input "creat"
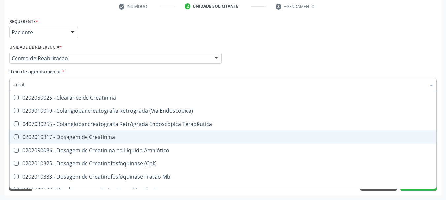
click at [71, 140] on div "0202010317 - Dosagem de Creatinina" at bounding box center [223, 137] width 419 height 5
checkbox Creatinina "true"
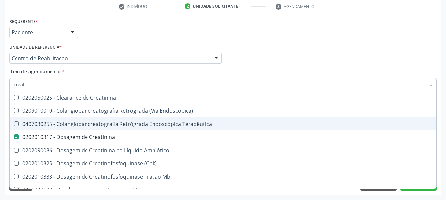
type input "crea"
checkbox Creatinina "false"
checkbox Mb "true"
type input "cre"
checkbox Mb "false"
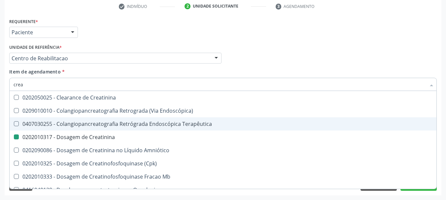
checkbox Oncologia "true"
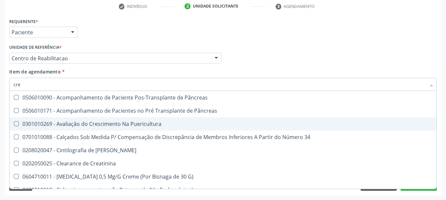
type input "cr"
checkbox Creatinina "false"
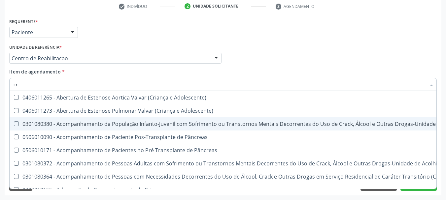
type input "c"
checkbox Creatinina "false"
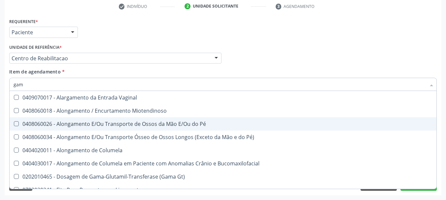
type input "gama"
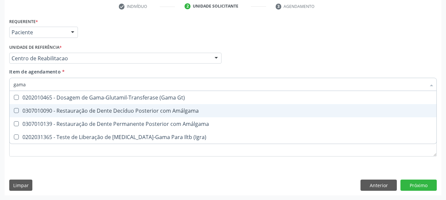
click at [86, 103] on span "0202010465 - Dosagem de Gama-Glutamil-Transferase (Gama Gt)" at bounding box center [223, 97] width 427 height 13
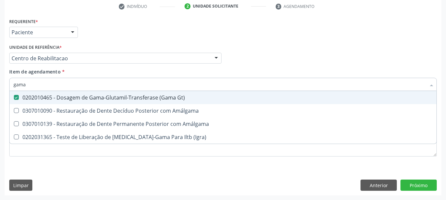
checkbox Gt\) "true"
type input "gam"
checkbox Gt\) "false"
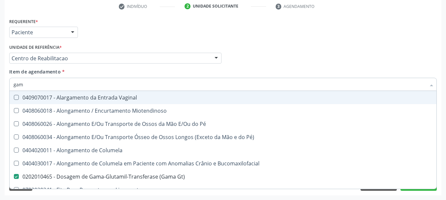
type input "ga"
checkbox Gt\) "false"
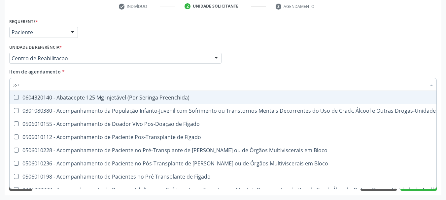
type input "g"
checkbox Gt\) "false"
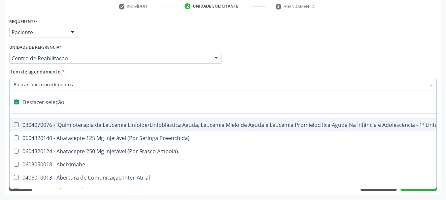
type input "g"
checkbox Linha "true"
checkbox Infusão "true"
checkbox Urostomizados "true"
checkbox Revestido\) "true"
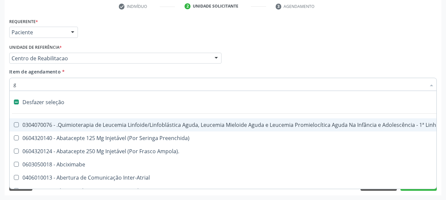
checkbox Frasco\) "true"
type input "gl"
checkbox Fígado "true"
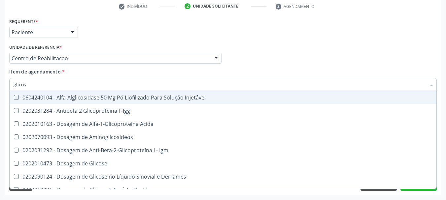
type input "glicose"
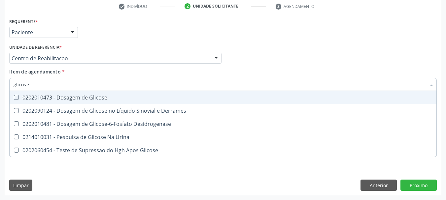
click at [86, 103] on span "0202010473 - Dosagem de Glicose" at bounding box center [223, 97] width 427 height 13
checkbox Glicose "true"
type input "glicos"
checkbox Glicose "false"
checkbox Desidrogenase "true"
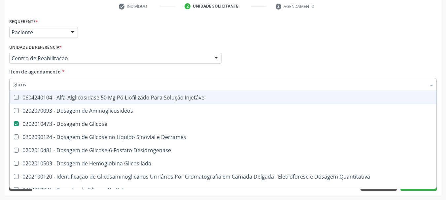
type input "glico"
checkbox Glicose "false"
checkbox Glicosilada "true"
type input "glic"
checkbox Glicosilada "false"
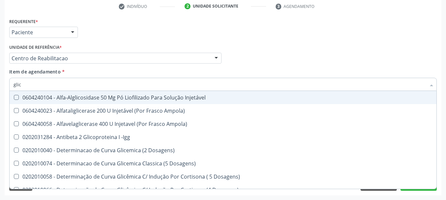
type input "gli"
checkbox Glicose "false"
checkbox Glicosilada "true"
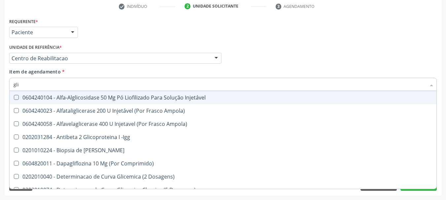
type input "gl"
checkbox Glicose "false"
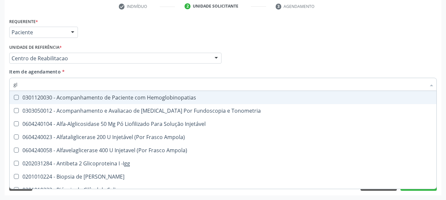
type input "g"
checkbox Gt\) "false"
checkbox Glicose "false"
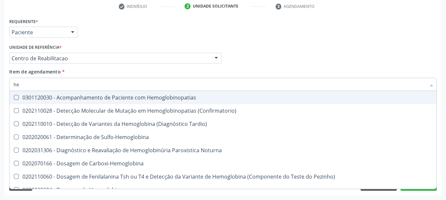
type input "h"
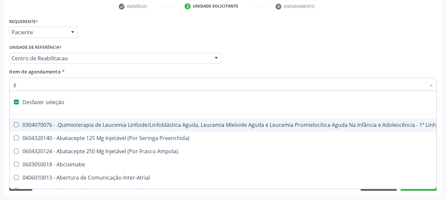
type input "gl"
checkbox Fígado "true"
checkbox Aparentado "true"
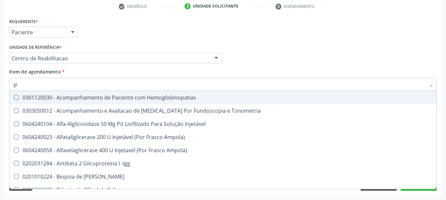
type input "gli"
checkbox \(Confirmatorio\) "true"
type input "glic"
checkbox Campimetria\) "true"
checkbox \(Confirmatorio\) "false"
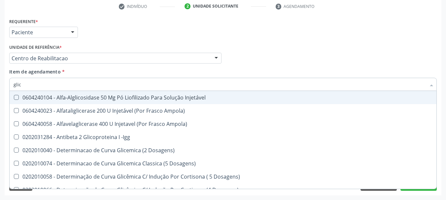
type input "glico"
checkbox Dosagens\) "true"
checkbox Glicose "false"
type input "glicos"
checkbox Ampola\) "true"
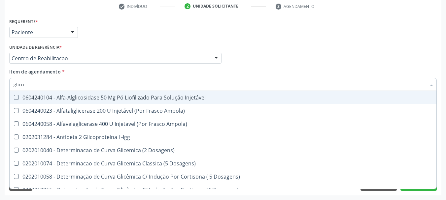
checkbox Dosagens\) "false"
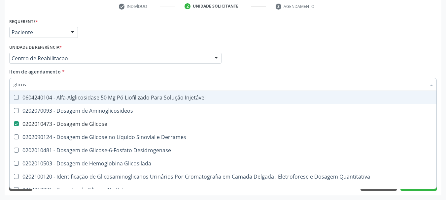
type input "glicosi"
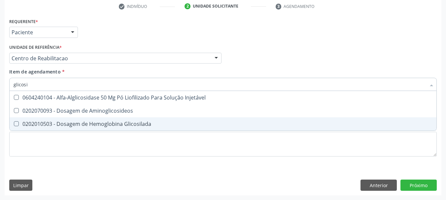
click at [89, 122] on div "0202010503 - Dosagem de Hemoglobina Glicosilada" at bounding box center [223, 123] width 419 height 5
checkbox Glicosilada "true"
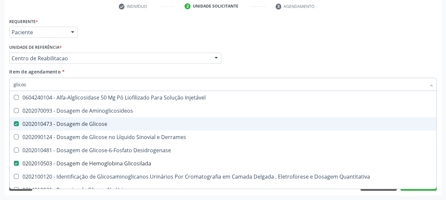
type input "glico"
checkbox Glicose "false"
checkbox Glicose "true"
type input "glic"
checkbox Glicosilada "false"
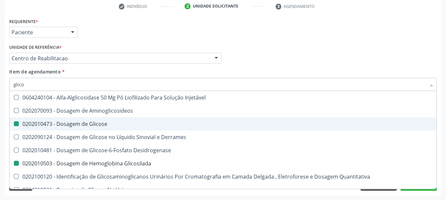
checkbox Glicose "false"
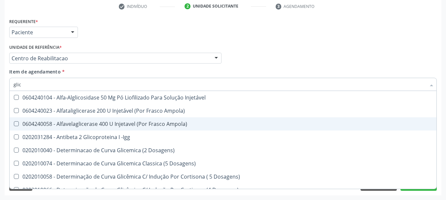
type input "gli"
checkbox Glicose "false"
checkbox Quantitativa "true"
type input "gl"
checkbox Glicosilada "false"
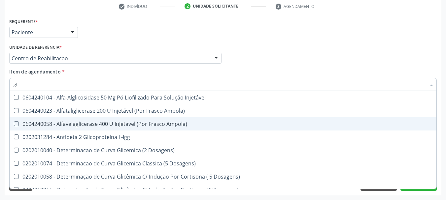
checkbox Quantitativa "false"
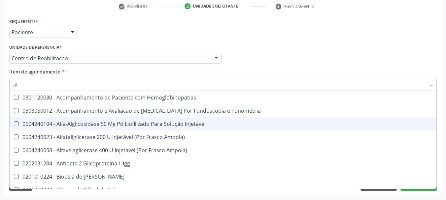
type input "g"
checkbox Gt\) "false"
checkbox Glicose "false"
checkbox Glicosilada "false"
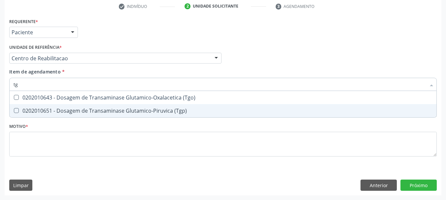
type input "tgo"
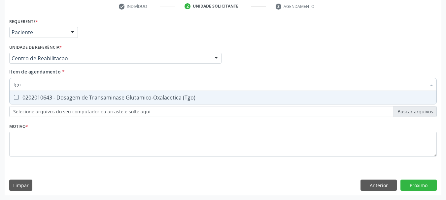
click at [95, 89] on input "tgo" at bounding box center [220, 84] width 412 height 13
click at [96, 97] on div "0202010643 - Dosagem de Transaminase Glutamico-Oxalacetica (Tgo)" at bounding box center [223, 97] width 419 height 5
checkbox \(Tgo\) "true"
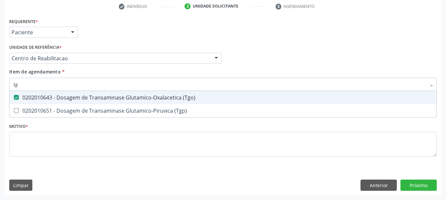
type input "tgp"
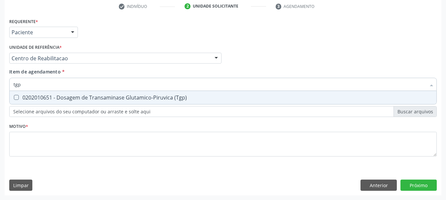
click at [95, 95] on div "0202010651 - Dosagem de Transaminase Glutamico-Piruvica (Tgp)" at bounding box center [223, 97] width 419 height 5
checkbox \(Tgp\) "true"
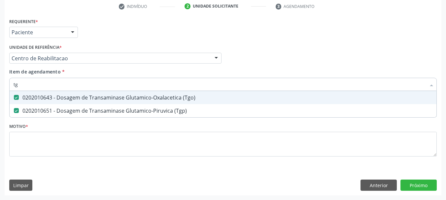
type input "t"
checkbox \(Tgo\) "false"
checkbox \(Tgp\) "false"
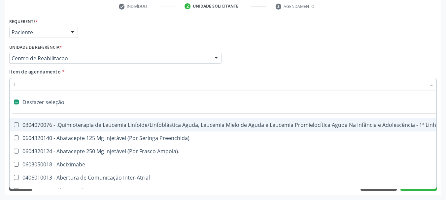
type input "tr"
checkbox F\) "true"
checkbox Especializada "true"
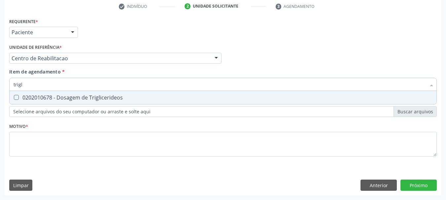
type input "trigli"
click at [91, 94] on span "0202010678 - Dosagem de Triglicerideos" at bounding box center [223, 97] width 427 height 13
checkbox Triglicerideos "true"
type input "tri"
checkbox Triglicerideos "false"
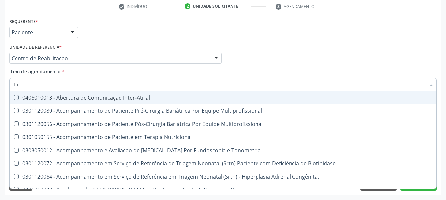
type input "tr"
checkbox Triglicerideos "false"
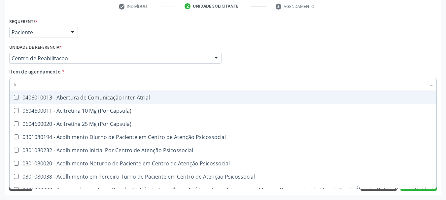
type input "t"
checkbox Gt\) "false"
checkbox \(Tgo\) "false"
checkbox \(Tgp\) "false"
checkbox Triglicerideos "false"
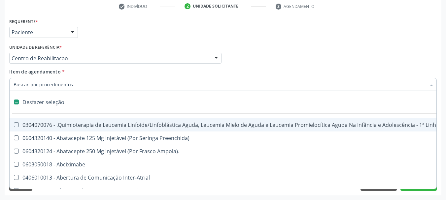
type input "u"
checkbox Comprimido\) "true"
checkbox Leprae "true"
checkbox Laboratorial "true"
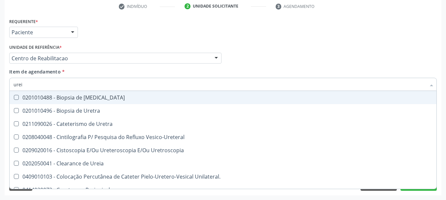
type input "ureia"
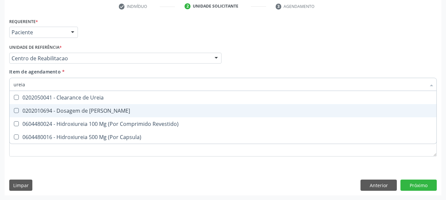
click at [92, 109] on div "0202010694 - Dosagem de [PERSON_NAME]" at bounding box center [223, 110] width 419 height 5
checkbox Ureia "true"
type input "u"
checkbox Ureia "false"
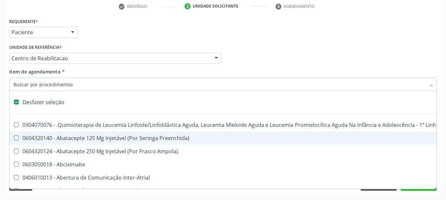
type input "h"
checkbox B "true"
checkbox Fibrinogênio "true"
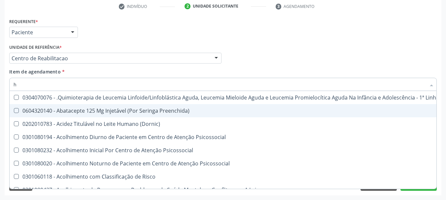
type input "he"
checkbox Pulmão "true"
type input "hem"
checkbox Fenilcetonúria "true"
checkbox Pulmão "false"
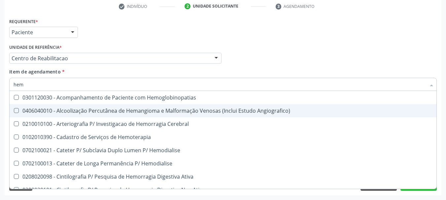
type input "hemo"
checkbox Hemacias "true"
checkbox Glicosilada "false"
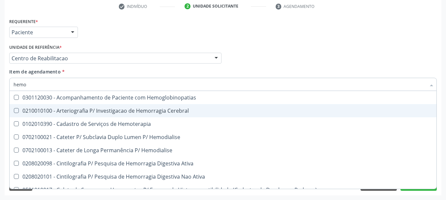
type input "hemog"
checkbox Tardio\) "true"
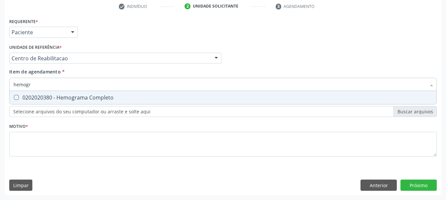
type input "hemogra"
click at [94, 99] on div "0202020380 - Hemograma Completo" at bounding box center [223, 97] width 419 height 5
checkbox Completo "true"
type input "hemog"
checkbox Completo "false"
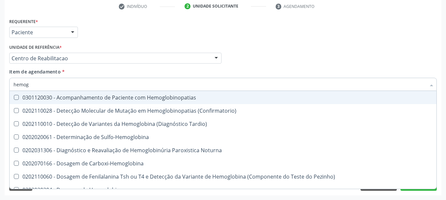
type input "hemo"
checkbox Glicosilada "false"
checkbox Completo "false"
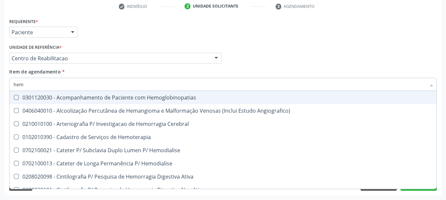
type input "he"
checkbox Glicosilada "false"
checkbox Hematocrito "true"
checkbox Completo "false"
checkbox Orgaos "true"
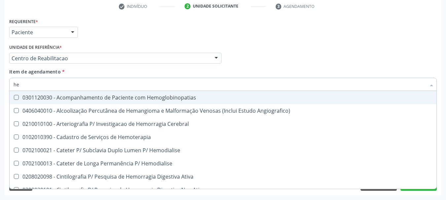
type input "h"
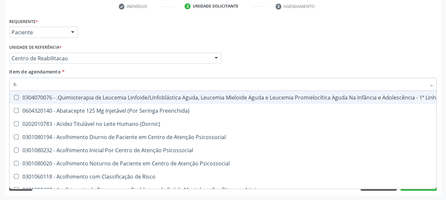
checkbox Pulmão "false"
checkbox Removível "false"
checkbox Hdl "false"
checkbox Glicosilada "false"
checkbox Completo "false"
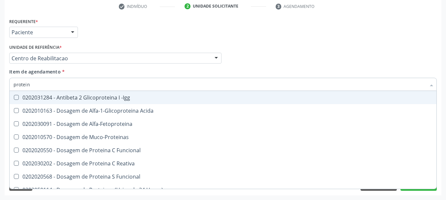
type input "proteina"
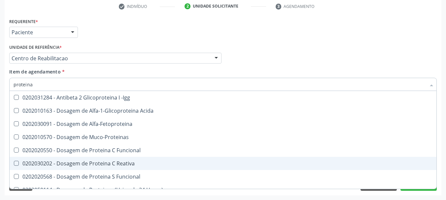
click at [119, 165] on div "0202030202 - Dosagem de Proteina C Reativa" at bounding box center [223, 163] width 419 height 5
checkbox Reativa "true"
type input "prote"
checkbox Reativa "false"
checkbox Fracoes "true"
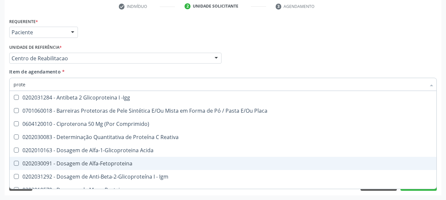
type input "prot"
checkbox Reativa "false"
checkbox Fracoes "true"
type input "pro"
checkbox Fracoes "false"
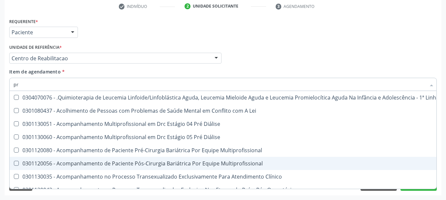
type input "p"
checkbox Reativa "false"
checkbox C\) "false"
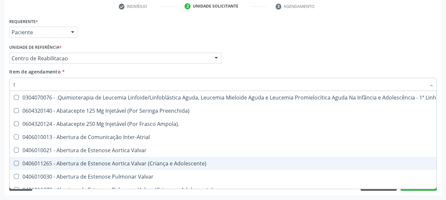
type input "t4"
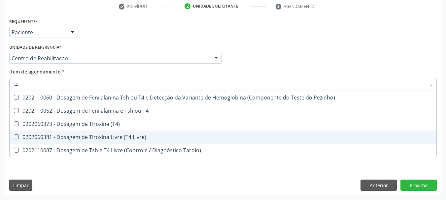
click at [113, 136] on div "0202060381 - Dosagem de Tiroxina Livre (T4 Livre)" at bounding box center [223, 137] width 419 height 5
checkbox Livre\) "true"
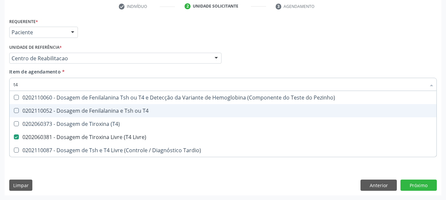
type input "t"
checkbox Livre\) "false"
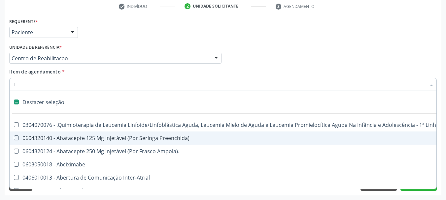
type input "la"
checkbox Comprimido\) "true"
checkbox Cross-Match\) "true"
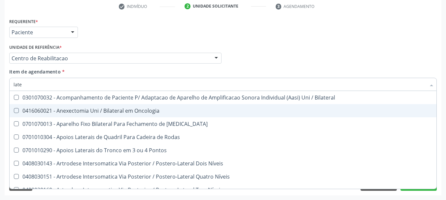
type input "latex"
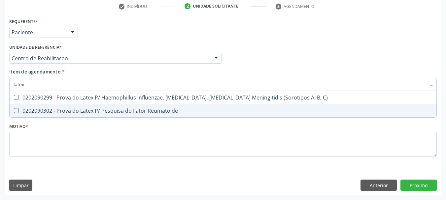
click at [70, 109] on div "0202090302 - Prova do Latex P/ Pesquisa do Fator Reumatoide" at bounding box center [223, 110] width 419 height 5
checkbox Reumatoide "true"
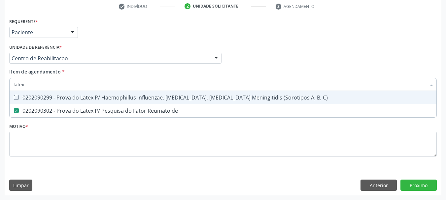
type input "late"
checkbox Reumatoide "false"
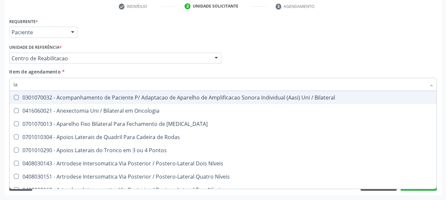
type input "l"
checkbox Reumatoide "false"
checkbox Unilateral "false"
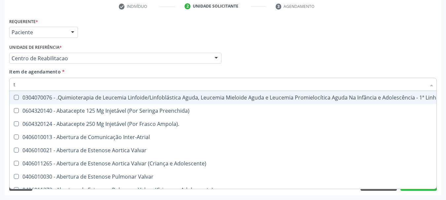
type input "t3"
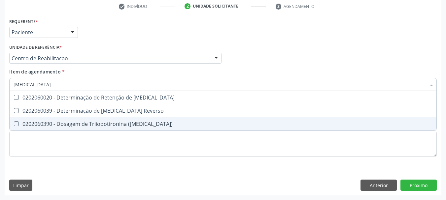
click at [47, 125] on div "0202060390 - Dosagem de Triiodotironina ([MEDICAL_DATA])" at bounding box center [223, 123] width 419 height 5
checkbox \(T3\) "true"
click at [424, 191] on div "Requerente * Paciente Profissional de Saúde Paciente Nenhum resultado encontrad…" at bounding box center [223, 105] width 437 height 179
checkbox Reverso "true"
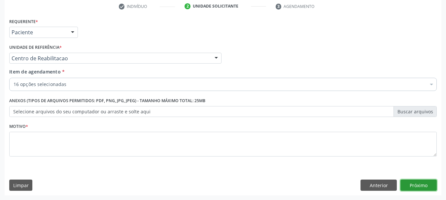
click at [428, 187] on button "Próximo" at bounding box center [418, 185] width 36 height 11
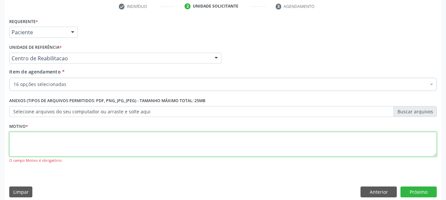
click at [83, 148] on textarea at bounding box center [222, 144] width 427 height 25
type textarea "..."
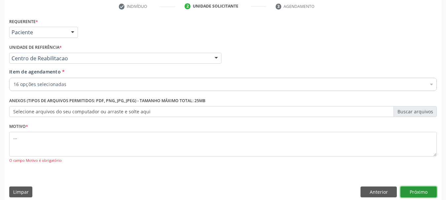
click at [421, 190] on button "Próximo" at bounding box center [418, 192] width 36 height 11
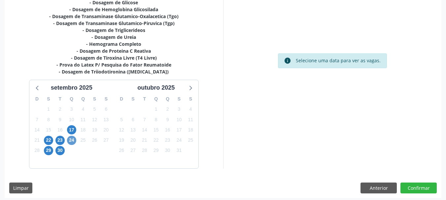
scroll to position [191, 0]
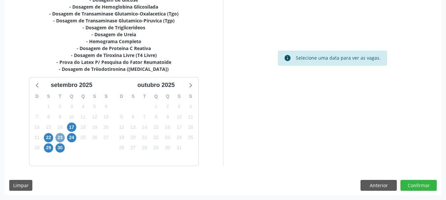
drag, startPoint x: 57, startPoint y: 136, endPoint x: 76, endPoint y: 133, distance: 19.0
click at [57, 135] on span "23" at bounding box center [59, 137] width 9 height 9
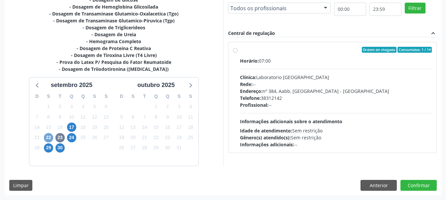
click at [45, 140] on span "22" at bounding box center [48, 137] width 9 height 9
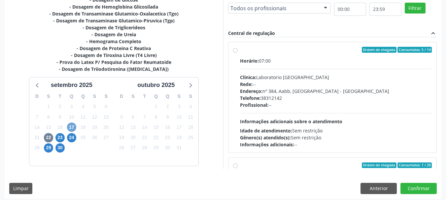
click at [74, 127] on span "17" at bounding box center [71, 127] width 9 height 9
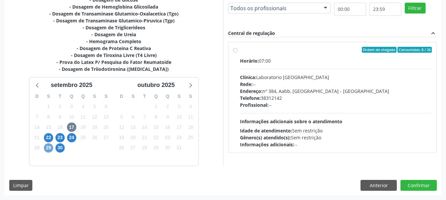
click at [45, 146] on span "29" at bounding box center [48, 148] width 9 height 9
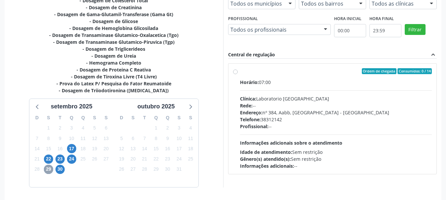
scroll to position [158, 0]
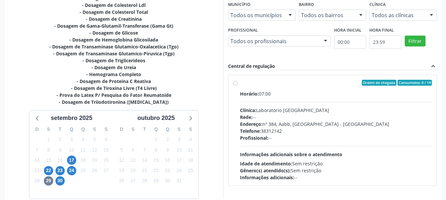
click at [240, 84] on label "Ordem de chegada Consumidos: 0 / 14 Horário: 07:00 Clínica: Laboratorio Sao Fra…" at bounding box center [336, 130] width 192 height 101
click at [237, 84] on input "Ordem de chegada Consumidos: 0 / 14 Horário: 07:00 Clínica: Laboratorio Sao Fra…" at bounding box center [235, 83] width 5 height 6
radio input "true"
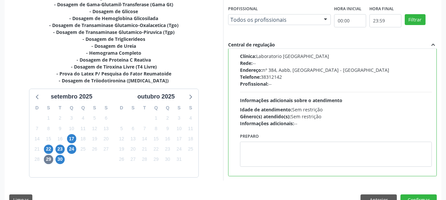
scroll to position [191, 0]
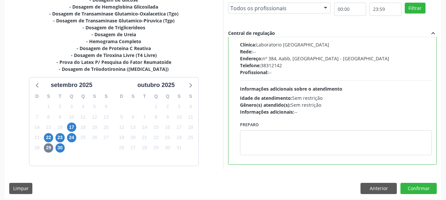
click at [415, 179] on div "Dias com vagas disponíveis para: - Dosagem de Colesterol Hdl - Dosagem de Coles…" at bounding box center [223, 77] width 437 height 244
click at [416, 186] on button "Confirmar" at bounding box center [418, 188] width 36 height 11
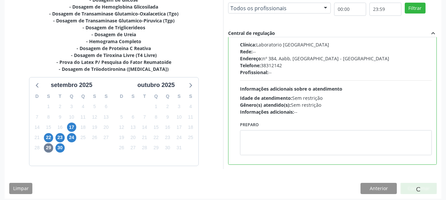
scroll to position [17, 0]
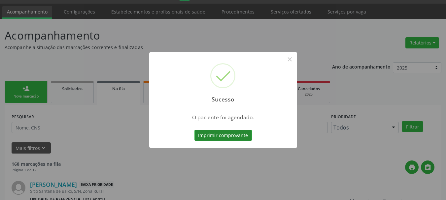
click at [243, 136] on button "Imprimir comprovante" at bounding box center [222, 135] width 57 height 11
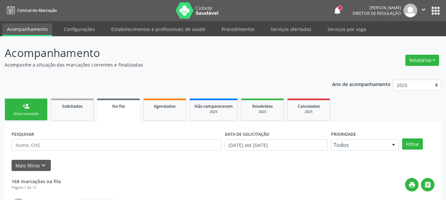
click at [433, 11] on button "apps" at bounding box center [436, 11] width 12 height 12
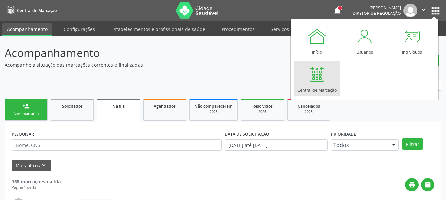
click at [315, 78] on div at bounding box center [317, 74] width 20 height 20
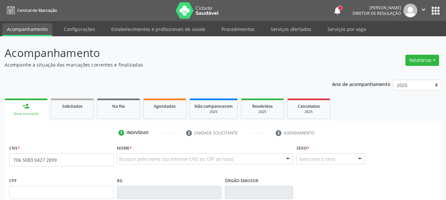
type input "706 5083 0427 2899"
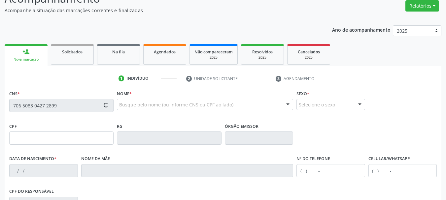
scroll to position [66, 0]
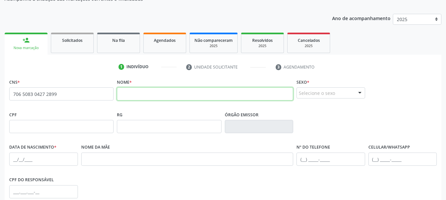
click at [149, 95] on input "text" at bounding box center [205, 93] width 176 height 13
type input "[PERSON_NAME]"
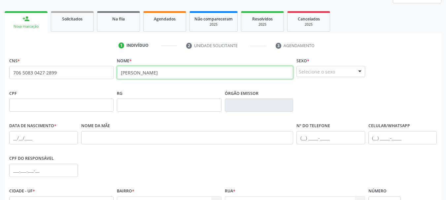
scroll to position [99, 0]
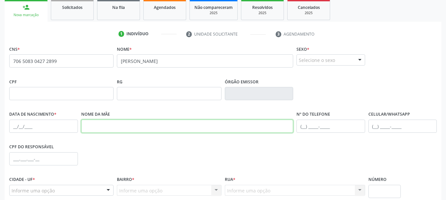
click at [157, 127] on input "text" at bounding box center [187, 126] width 212 height 13
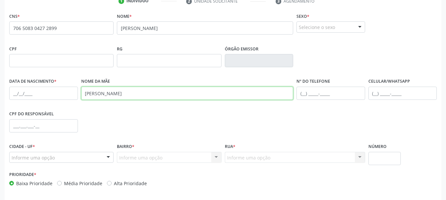
type input "[PERSON_NAME]"
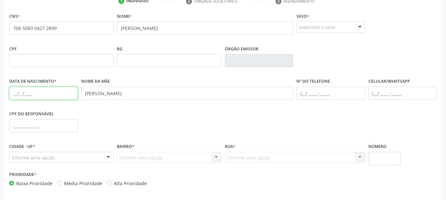
click at [11, 94] on input "text" at bounding box center [43, 93] width 69 height 13
type input "28[DATE]"
click at [217, 108] on div "Nome da mãe [PERSON_NAME]" at bounding box center [187, 93] width 215 height 33
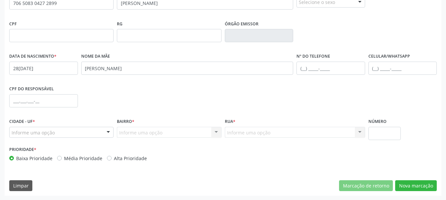
scroll to position [157, 0]
drag, startPoint x: 77, startPoint y: 127, endPoint x: 78, endPoint y: 130, distance: 3.9
click at [75, 128] on div "Informe uma opção" at bounding box center [61, 132] width 104 height 11
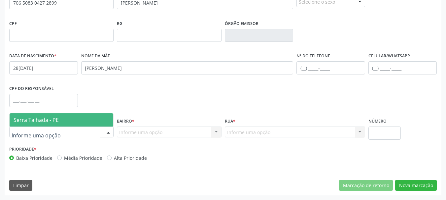
click at [82, 117] on span "Serra Talhada - PE" at bounding box center [62, 120] width 104 height 13
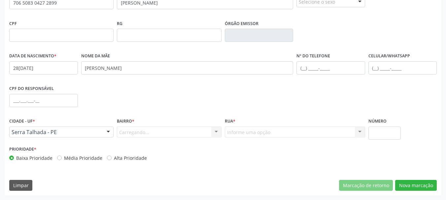
click at [156, 134] on div "Carregando... Nenhum resultado encontrado para: " " Nenhuma opção encontrada. D…" at bounding box center [169, 132] width 104 height 11
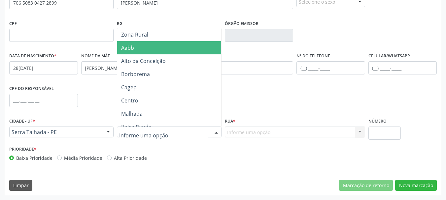
click at [142, 50] on span "Aabb" at bounding box center [170, 47] width 106 height 13
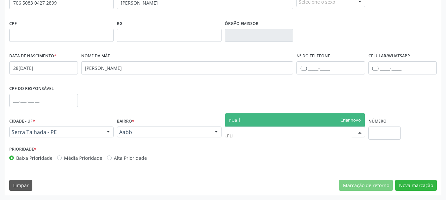
type input "r"
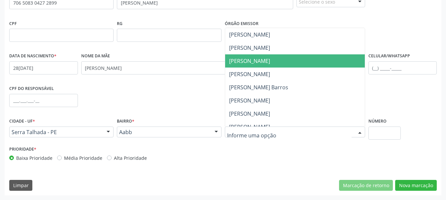
click at [270, 58] on span "[PERSON_NAME]" at bounding box center [249, 60] width 41 height 7
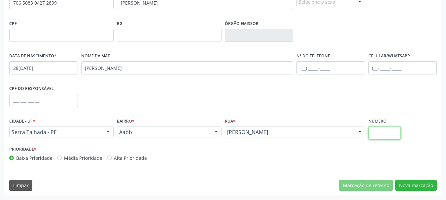
click at [398, 133] on input "text" at bounding box center [384, 133] width 33 height 13
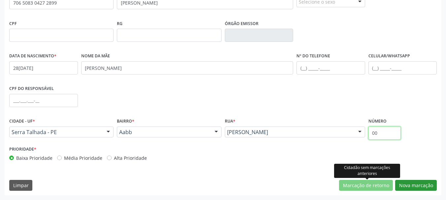
type input "00"
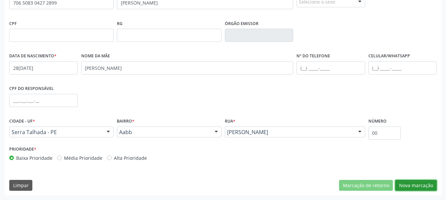
click at [410, 185] on button "Nova marcação" at bounding box center [416, 185] width 42 height 11
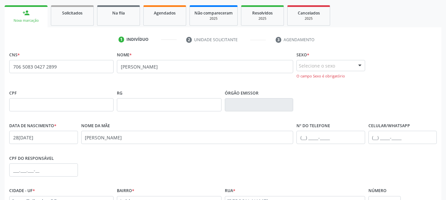
scroll to position [91, 0]
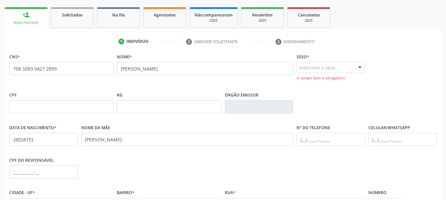
click at [330, 70] on div "Selecione o sexo" at bounding box center [330, 67] width 69 height 11
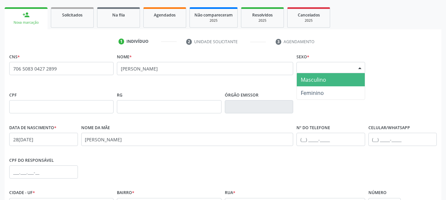
click at [325, 78] on span "Masculino" at bounding box center [313, 79] width 25 height 7
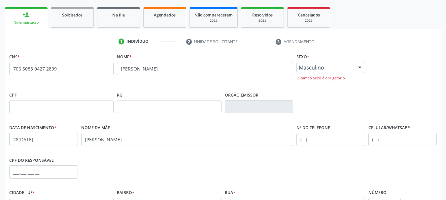
click at [403, 38] on ul "1 Indivíduo 2 Unidade solicitante 3 Agendamento" at bounding box center [223, 41] width 437 height 11
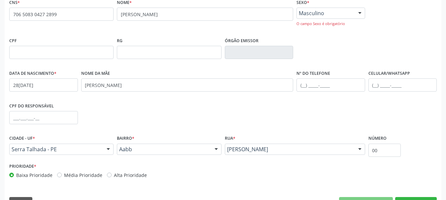
scroll to position [163, 0]
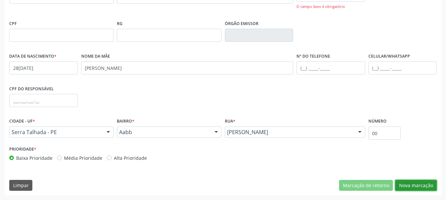
click at [418, 186] on button "Nova marcação" at bounding box center [416, 185] width 42 height 11
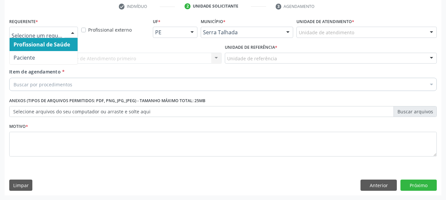
drag, startPoint x: 70, startPoint y: 31, endPoint x: 60, endPoint y: 49, distance: 20.8
click at [70, 30] on div at bounding box center [73, 32] width 10 height 11
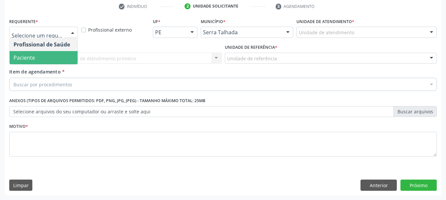
click at [60, 53] on span "Paciente" at bounding box center [44, 57] width 68 height 13
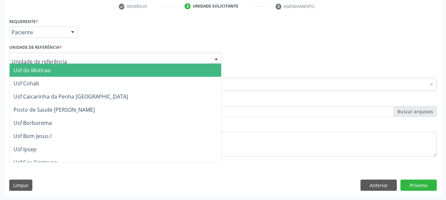
click at [60, 55] on div at bounding box center [115, 58] width 212 height 11
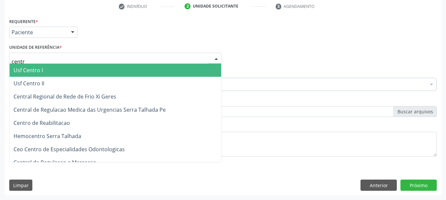
type input "centro"
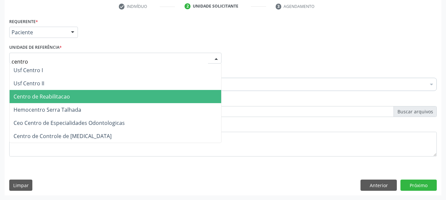
click at [58, 91] on span "Centro de Reabilitacao" at bounding box center [116, 96] width 212 height 13
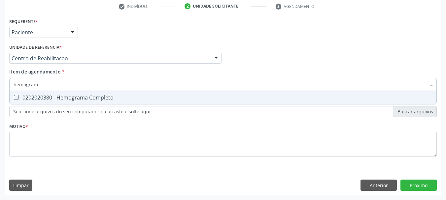
type input "hemograma"
click at [49, 96] on div "0202020380 - Hemograma Completo" at bounding box center [223, 97] width 419 height 5
checkbox Completo "true"
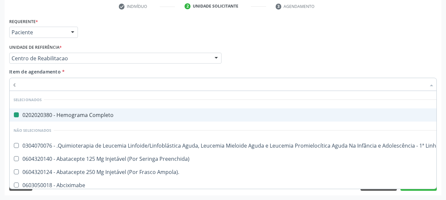
type input "cr"
checkbox Completo "false"
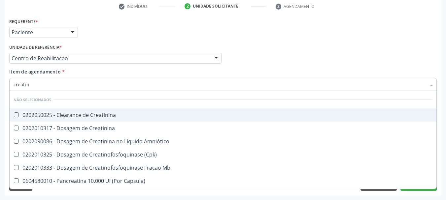
type input "creatini"
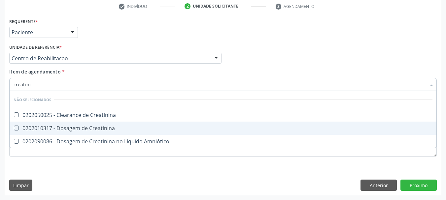
click at [54, 127] on div "0202010317 - Dosagem de Creatinina" at bounding box center [223, 128] width 419 height 5
checkbox Creatinina "true"
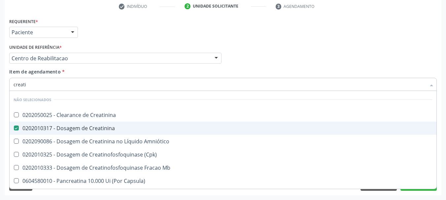
type input "creat"
checkbox Creatinina "false"
checkbox \(Cpk\) "true"
type input "cre"
checkbox \(Cpk\) "false"
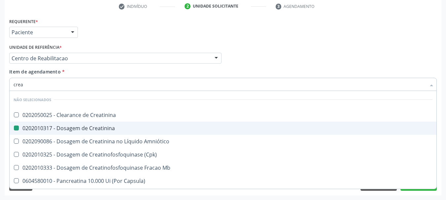
checkbox Capsula\) "false"
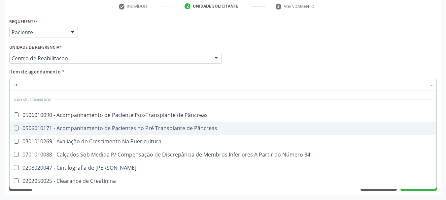
type input "c"
checkbox Pâncreas "true"
checkbox Creatinina "false"
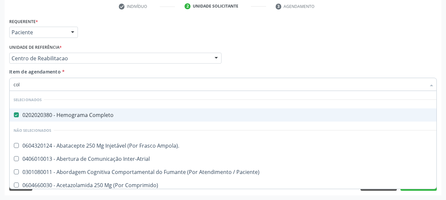
type input "cole"
checkbox Completo "false"
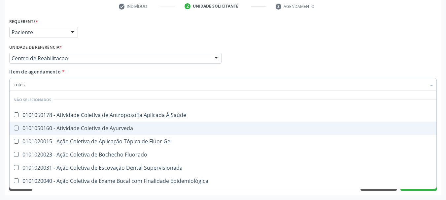
type input "colest"
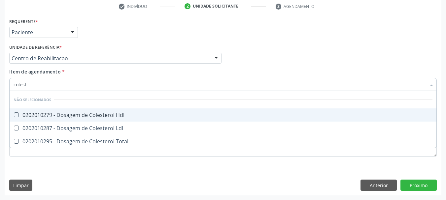
click at [59, 118] on div "0202010279 - Dosagem de Colesterol Hdl" at bounding box center [223, 115] width 419 height 5
checkbox Hdl "true"
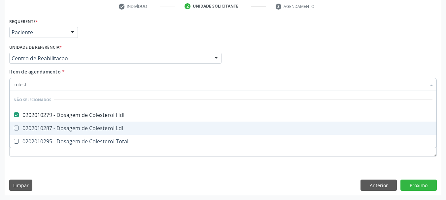
drag, startPoint x: 60, startPoint y: 126, endPoint x: 57, endPoint y: 134, distance: 8.0
click at [60, 126] on div "0202010287 - Dosagem de Colesterol Ldl" at bounding box center [223, 128] width 419 height 5
checkbox Ldl "true"
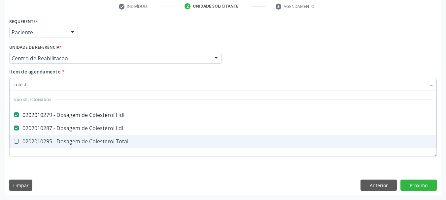
click at [55, 139] on div "0202010295 - Dosagem de Colesterol Total" at bounding box center [223, 141] width 419 height 5
checkbox Total "true"
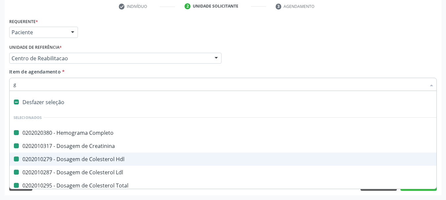
type input "gl"
checkbox Completo "false"
checkbox Hdl "false"
checkbox Creatinina "false"
checkbox Ldl "false"
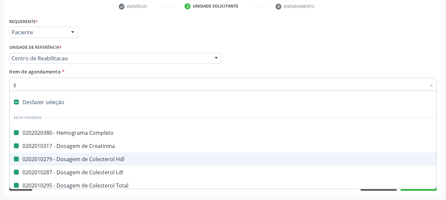
checkbox Total "false"
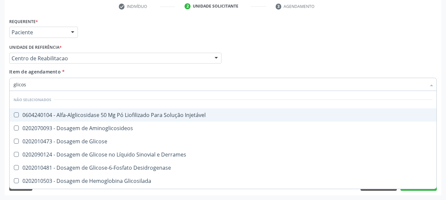
type input "glicosi"
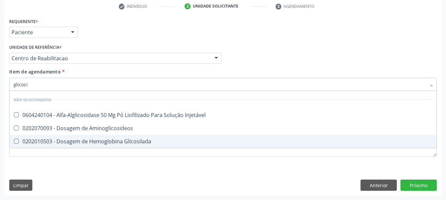
click at [91, 141] on div "0202010503 - Dosagem de Hemoglobina Glicosilada" at bounding box center [223, 141] width 419 height 5
checkbox Glicosilada "true"
type input "glicos"
checkbox Glicosilada "false"
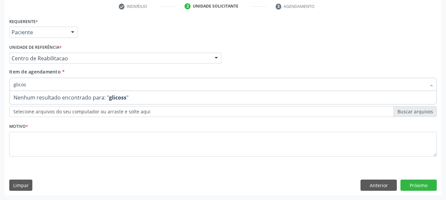
type input "glicose"
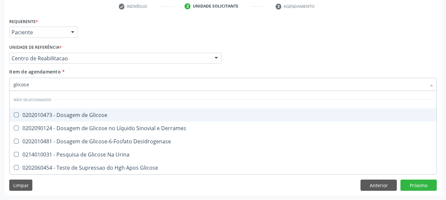
click at [98, 115] on div "0202010473 - Dosagem de Glicose" at bounding box center [223, 115] width 419 height 5
checkbox Glicose "true"
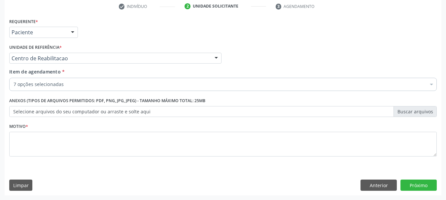
checkbox Creatinina "true"
checkbox Hdl "true"
checkbox Ldl "true"
checkbox Total "true"
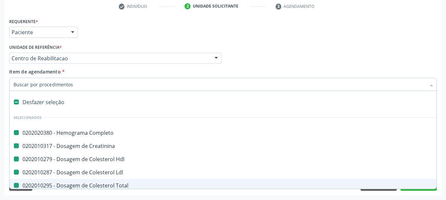
type input "u"
checkbox Completo "false"
checkbox Creatinina "false"
checkbox Hdl "false"
checkbox Ldl "false"
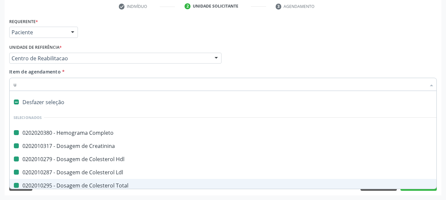
checkbox Total "false"
checkbox Glicosilada "false"
checkbox Glicose "false"
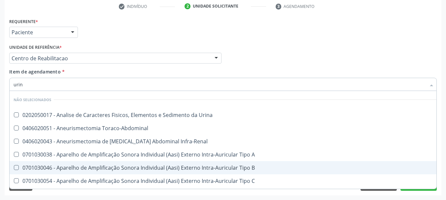
type input "urina"
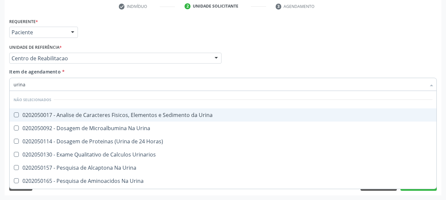
click at [93, 116] on div "0202050017 - Analise de Caracteres Fisicos, Elementos e Sedimento da Urina" at bounding box center [223, 115] width 419 height 5
checkbox Urina "true"
type input "ur"
checkbox Urina "false"
checkbox Urina "true"
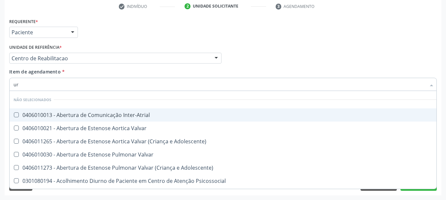
type input "u"
checkbox Inter-Atrial "true"
checkbox Valvar "true"
checkbox Adolescente\) "true"
checkbox Valvar "true"
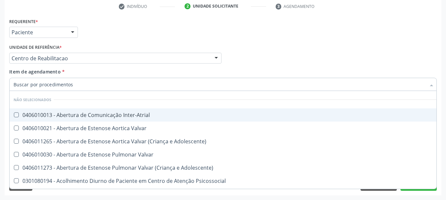
checkbox Adolescente\) "true"
checkbox Psicossocial "true"
checkbox Urina "false"
checkbox Alimentos "false"
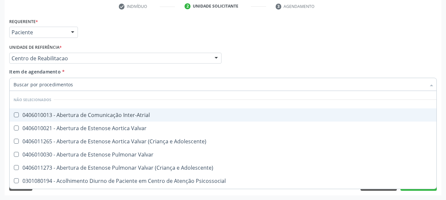
checkbox Diuretico "true"
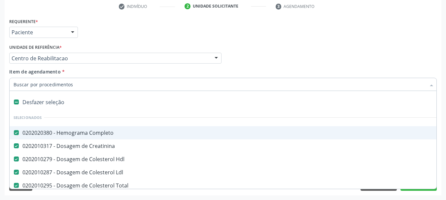
type input "t"
checkbox Glicose "false"
checkbox Oncologia "true"
checkbox Urina "false"
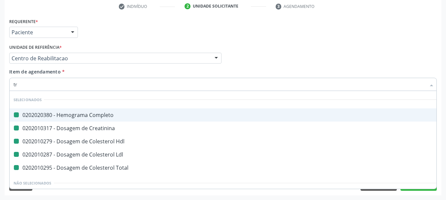
type input "tri"
checkbox Completo "false"
checkbox Creatinina "false"
checkbox Hdl "false"
checkbox Ldl "false"
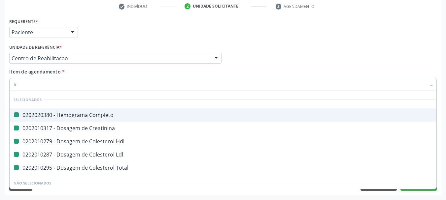
checkbox Total "false"
checkbox Urina "false"
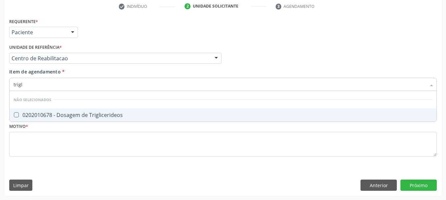
type input "trigli"
click at [95, 121] on span "0202010678 - Dosagem de Triglicerideos" at bounding box center [223, 115] width 427 height 13
checkbox Triglicerideos "true"
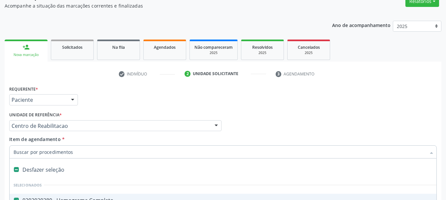
scroll to position [94, 0]
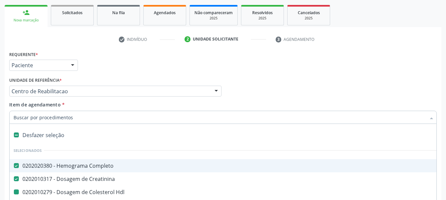
type input "u"
checkbox Hdl "false"
checkbox Ldl "false"
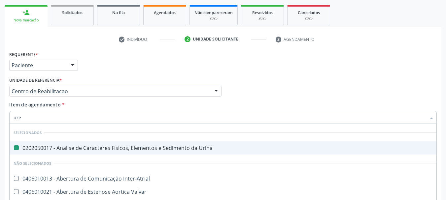
type input "urei"
checkbox Urina "false"
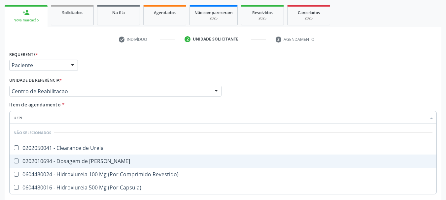
click at [86, 159] on div "0202010694 - Dosagem de [PERSON_NAME]" at bounding box center [223, 161] width 419 height 5
checkbox Ureia "true"
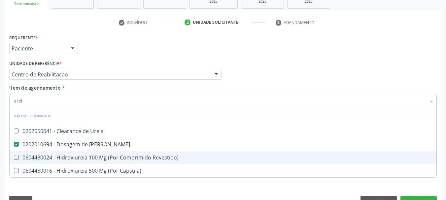
scroll to position [127, 0]
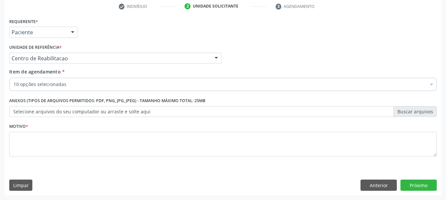
checkbox Completo "true"
checkbox Hdl "true"
checkbox Ldl "true"
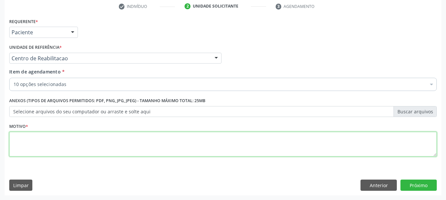
click at [76, 139] on textarea at bounding box center [222, 144] width 427 height 25
type textarea "..."
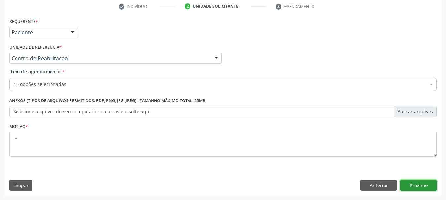
click at [432, 187] on button "Próximo" at bounding box center [418, 185] width 36 height 11
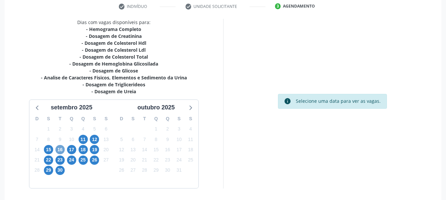
click at [60, 149] on span "16" at bounding box center [59, 149] width 9 height 9
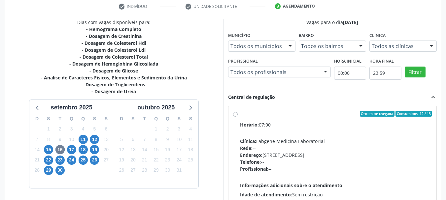
drag, startPoint x: 240, startPoint y: 113, endPoint x: 243, endPoint y: 110, distance: 4.2
click at [242, 111] on div "Ordem de chegada Consumidos: 12 / 13" at bounding box center [336, 114] width 192 height 6
click at [238, 111] on input "Ordem de chegada Consumidos: 12 / 13 Horário: 07:00 Clínica: Labgene Medicina L…" at bounding box center [235, 114] width 5 height 6
radio input "true"
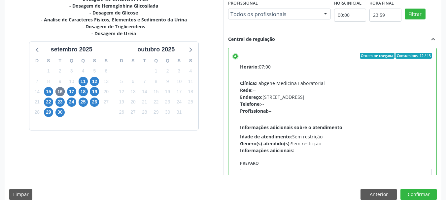
scroll to position [194, 0]
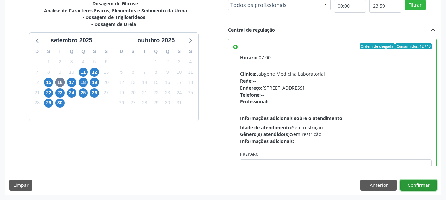
click at [426, 183] on button "Confirmar" at bounding box center [418, 185] width 36 height 11
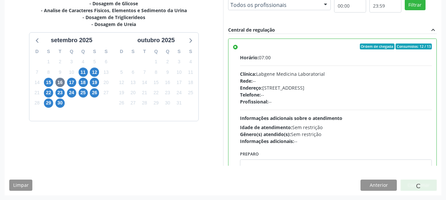
scroll to position [17, 0]
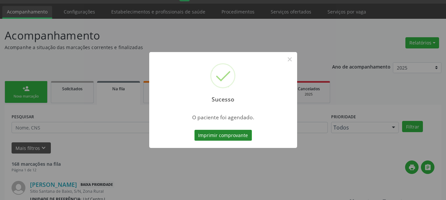
click at [230, 136] on button "Imprimir comprovante" at bounding box center [222, 135] width 57 height 11
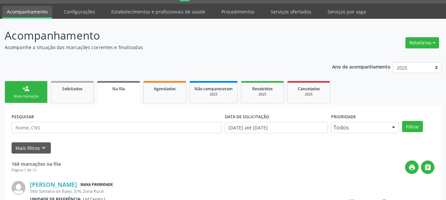
drag, startPoint x: 445, startPoint y: 155, endPoint x: 404, endPoint y: 179, distance: 47.8
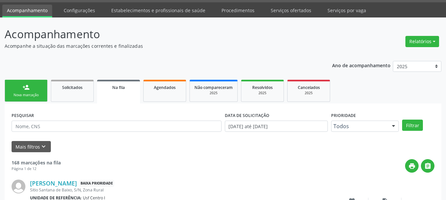
scroll to position [0, 0]
